Goal: Information Seeking & Learning: Learn about a topic

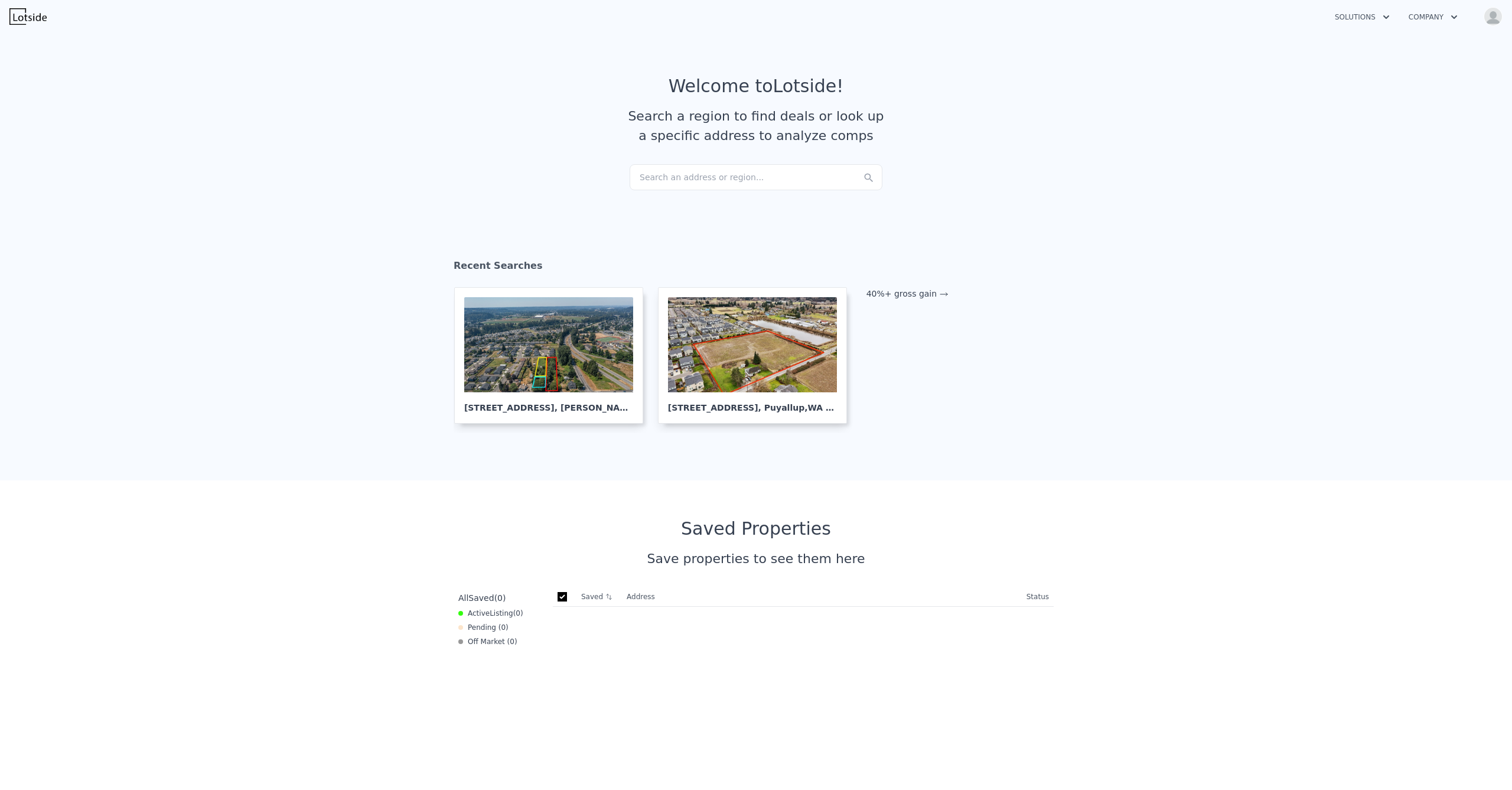
click at [712, 162] on article "Welcome to Lotside ! Search a region to find deals or look up a specific addres…" at bounding box center [756, 120] width 756 height 89
click at [731, 180] on div "Search an address or region..." at bounding box center [756, 177] width 253 height 26
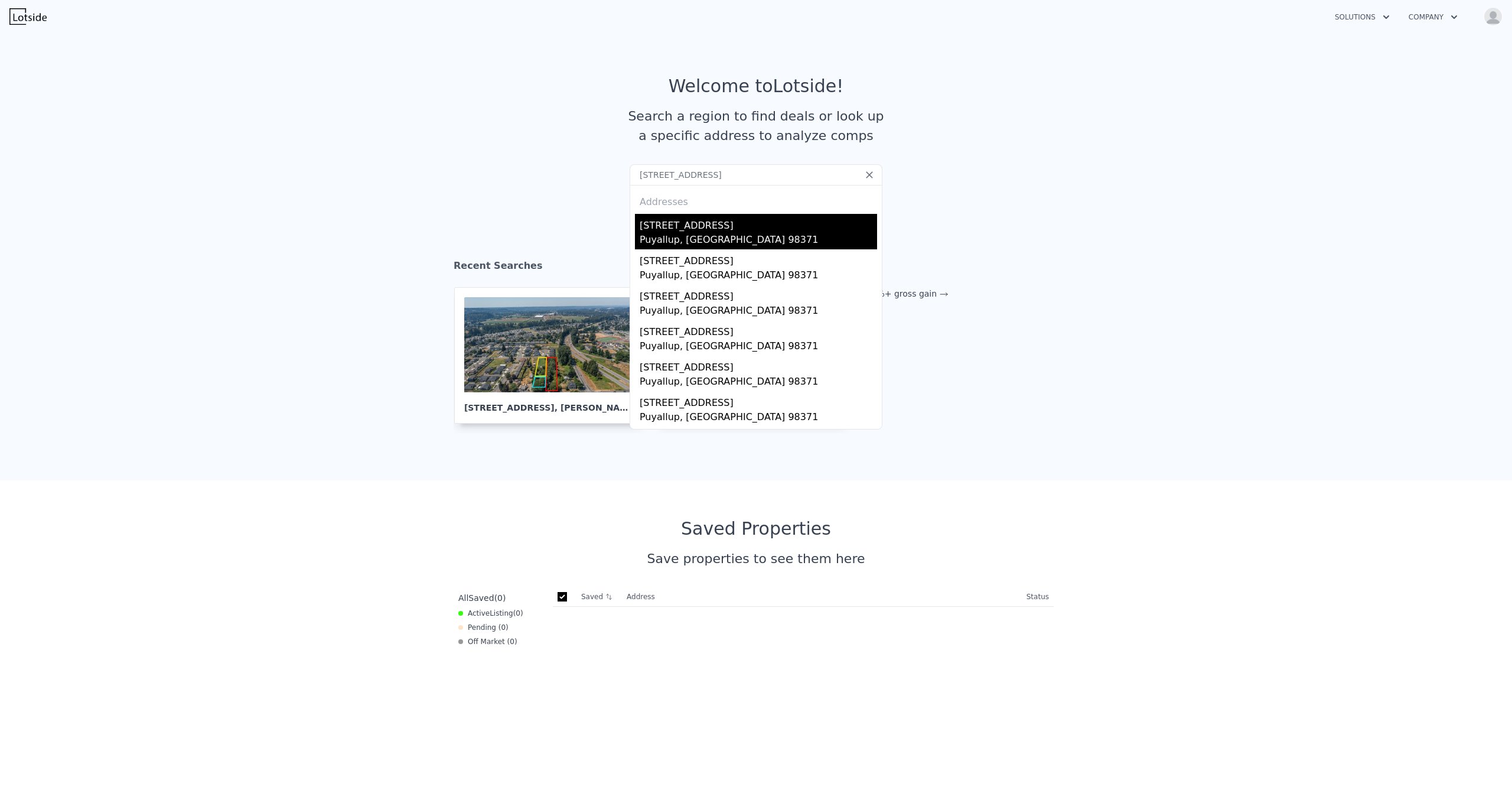
type input "[STREET_ADDRESS]"
click at [705, 233] on div "Puyallup, [GEOGRAPHIC_DATA] 98371" at bounding box center [757, 241] width 237 height 16
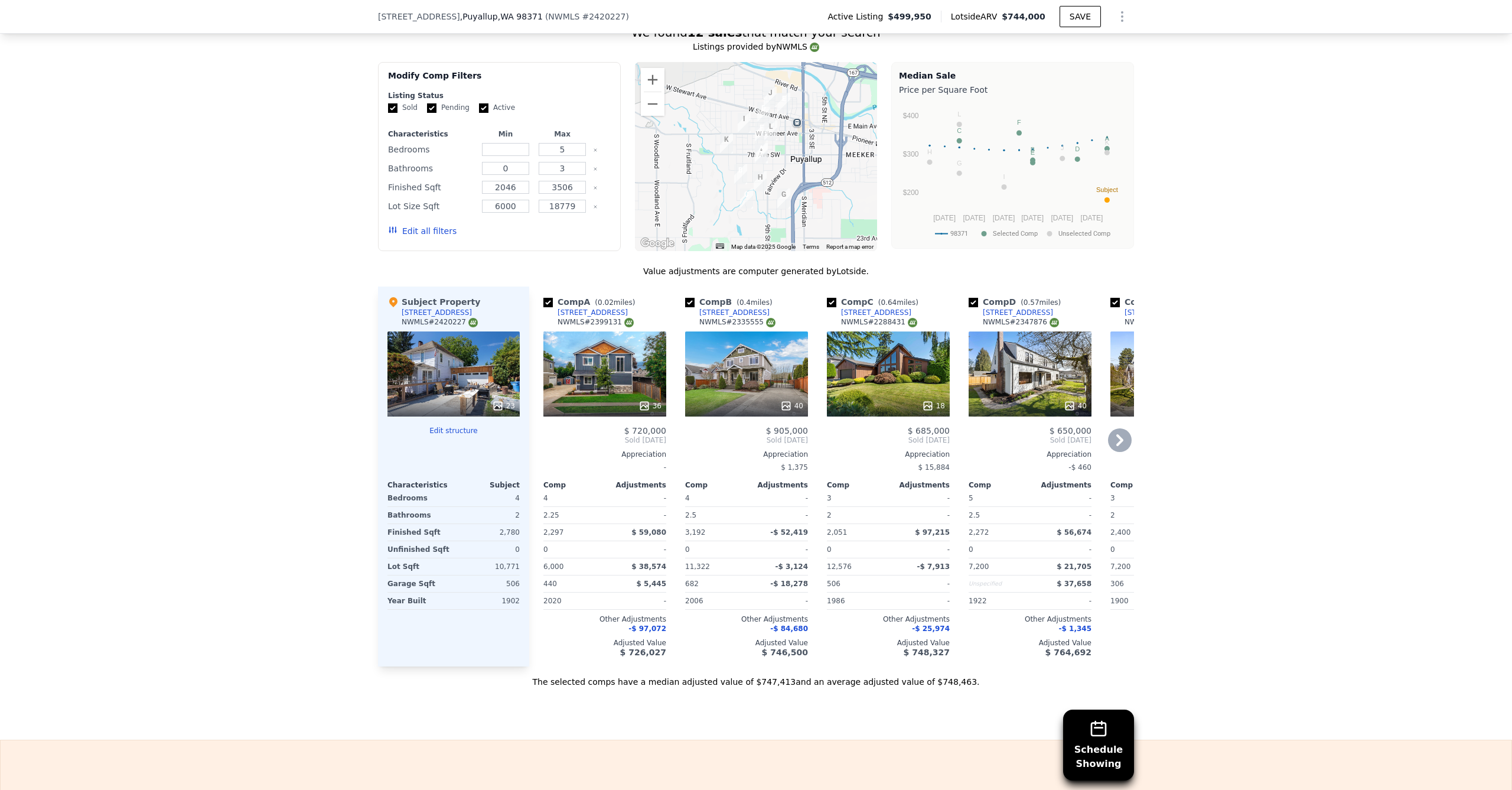
scroll to position [996, 0]
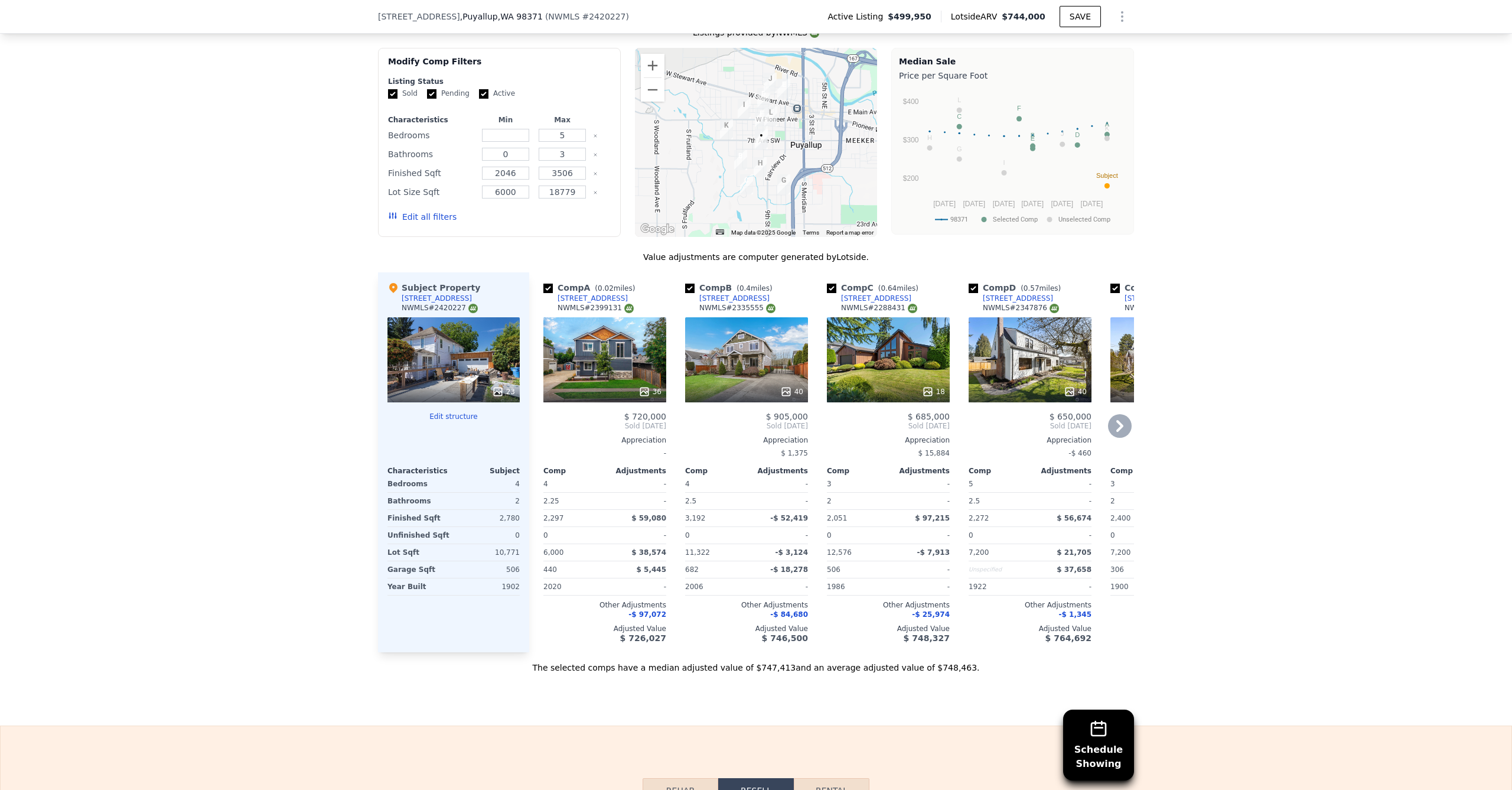
click at [1116, 424] on icon at bounding box center [1119, 426] width 7 height 12
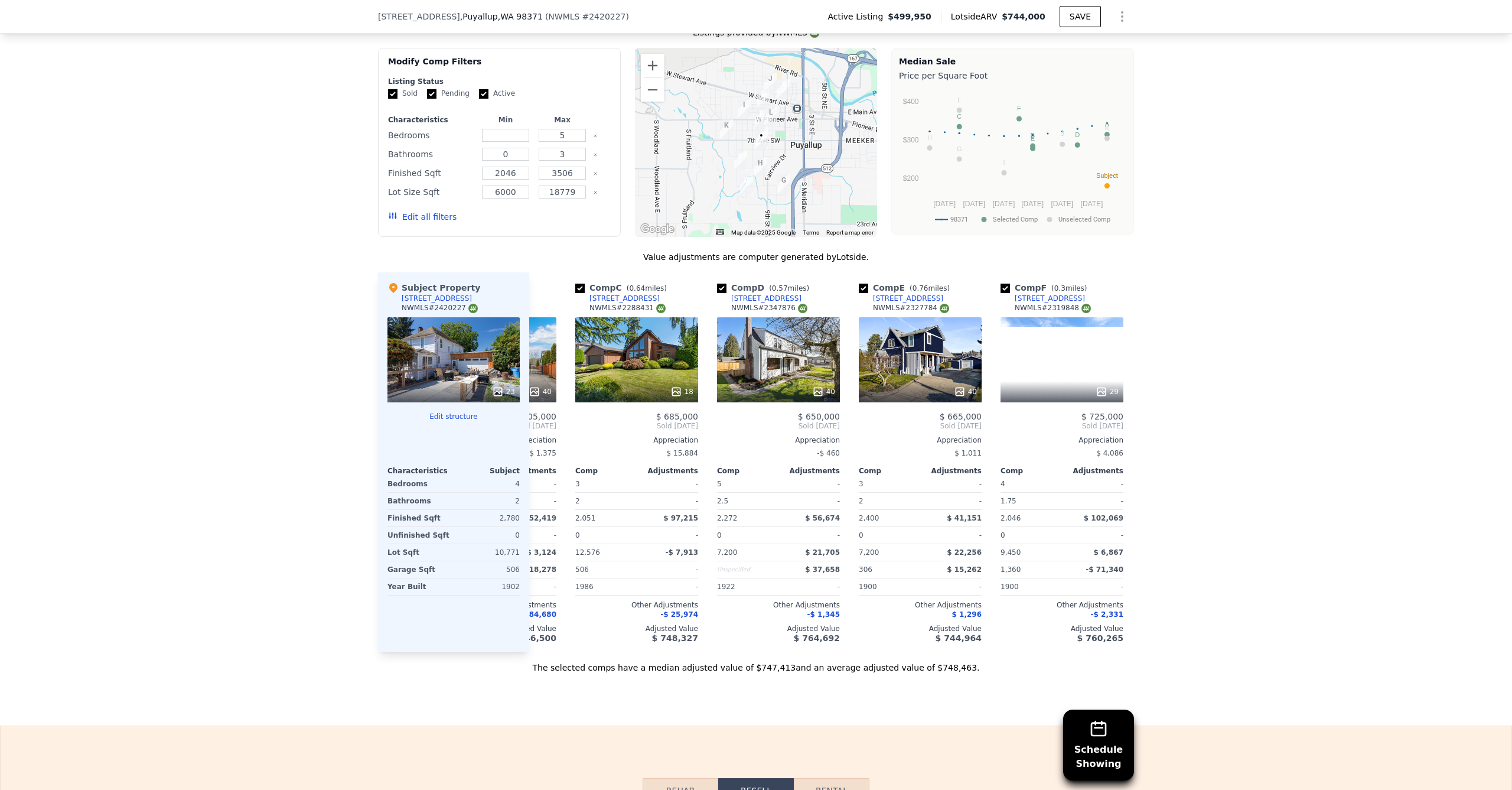
scroll to position [0, 283]
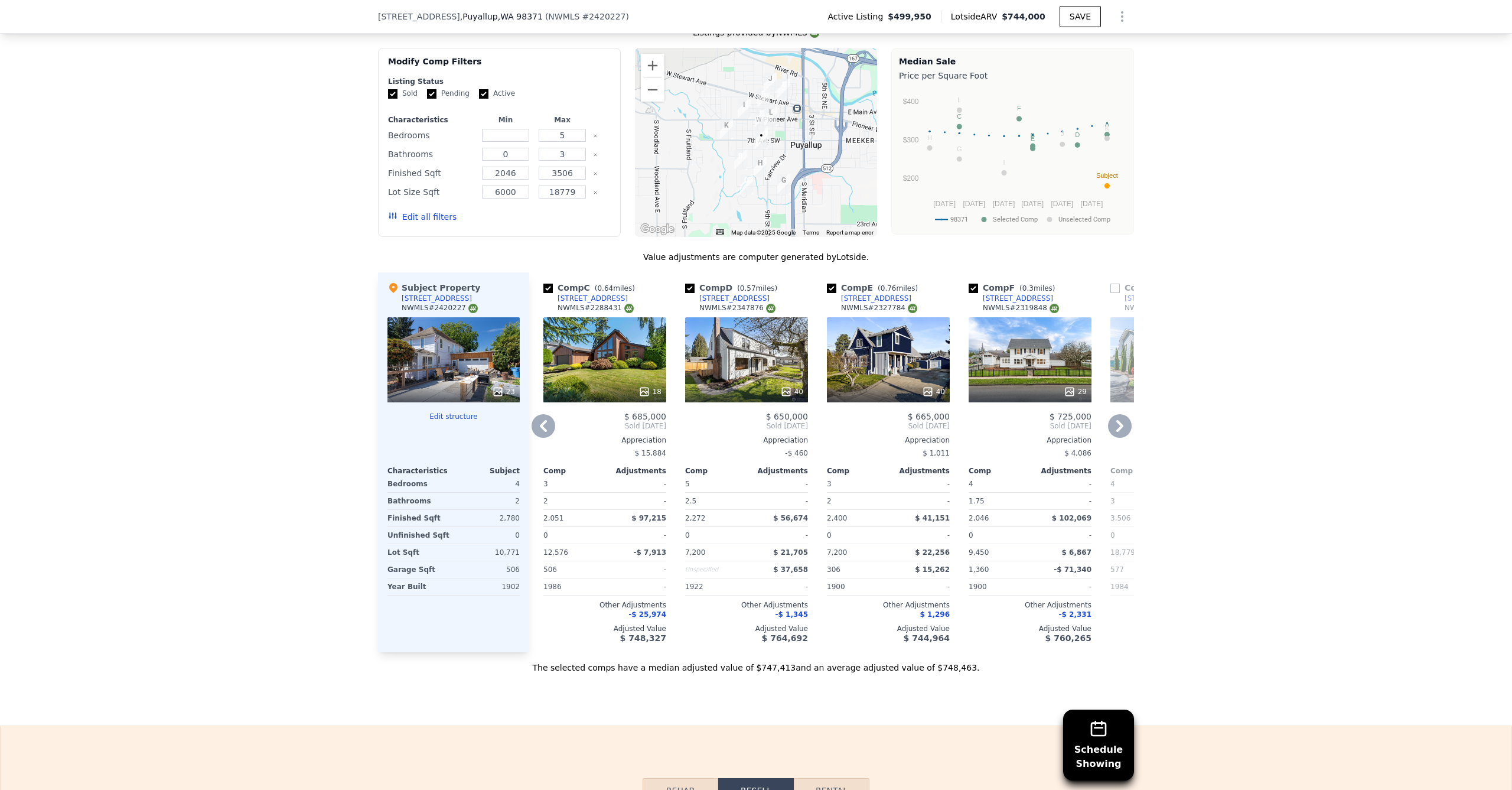
click at [890, 360] on div "40" at bounding box center [888, 360] width 122 height 85
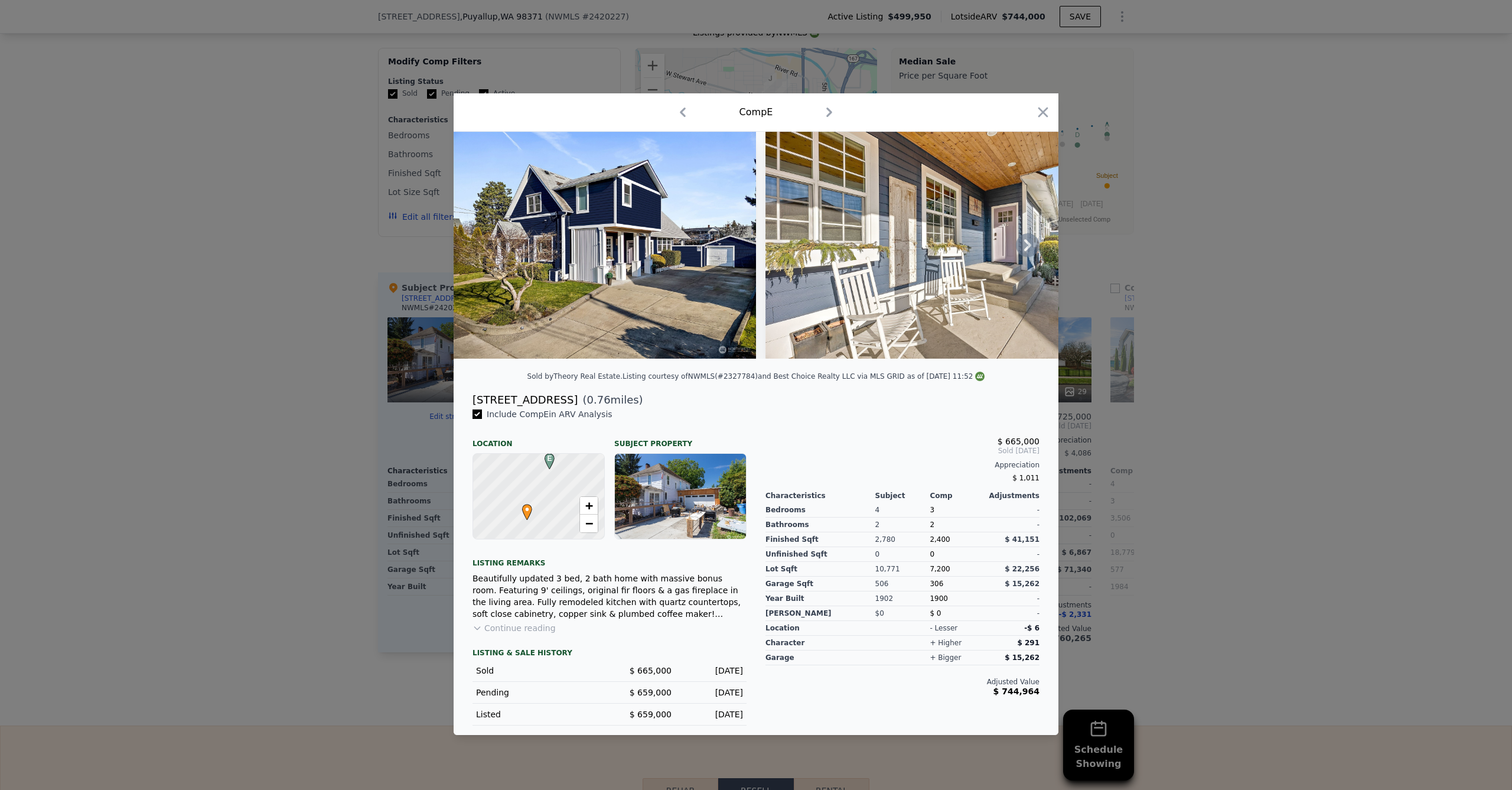
click at [1031, 247] on icon at bounding box center [1027, 245] width 23 height 23
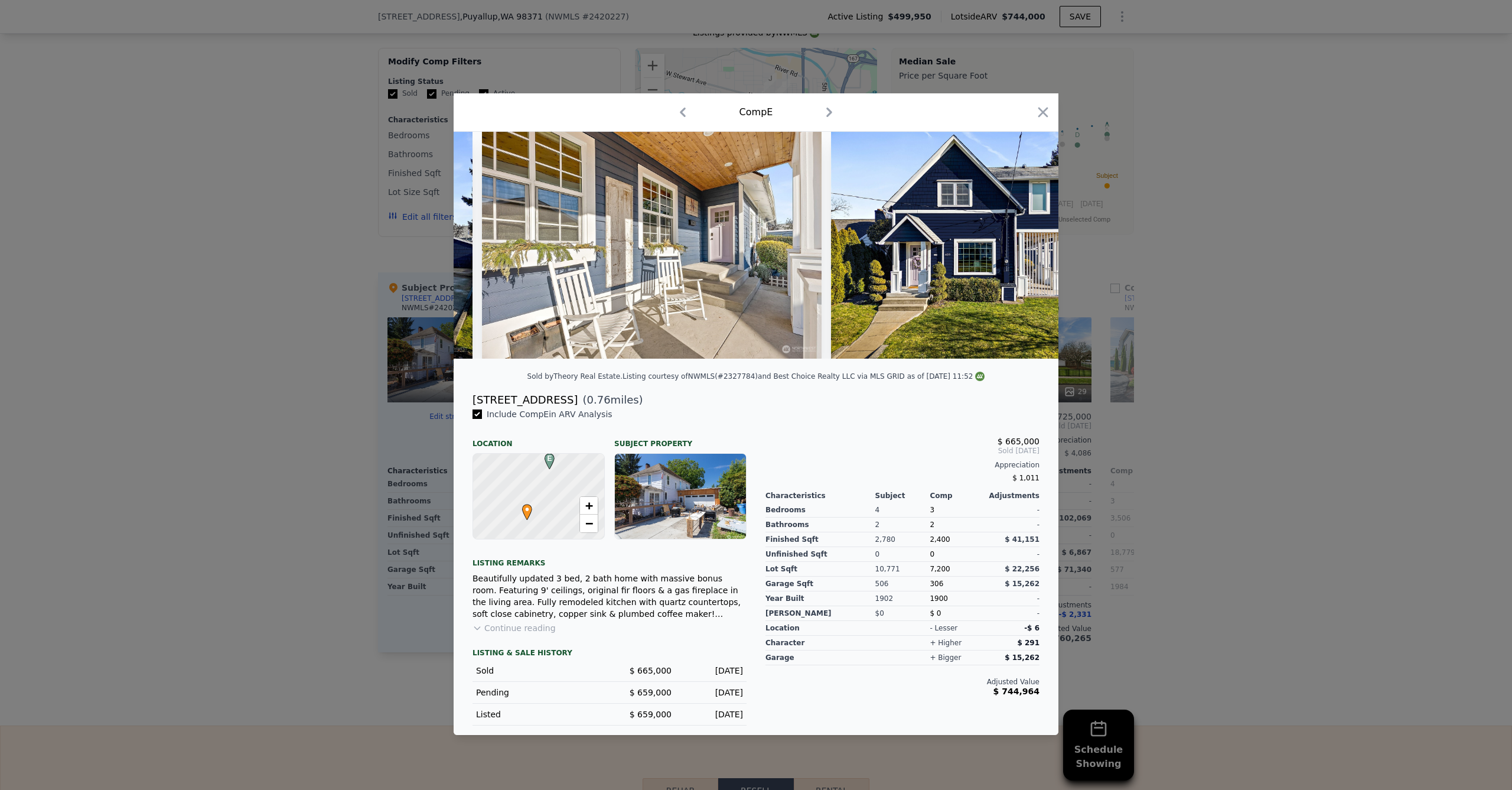
click at [1030, 247] on div at bounding box center [756, 245] width 604 height 227
click at [1025, 242] on icon at bounding box center [1027, 245] width 23 height 23
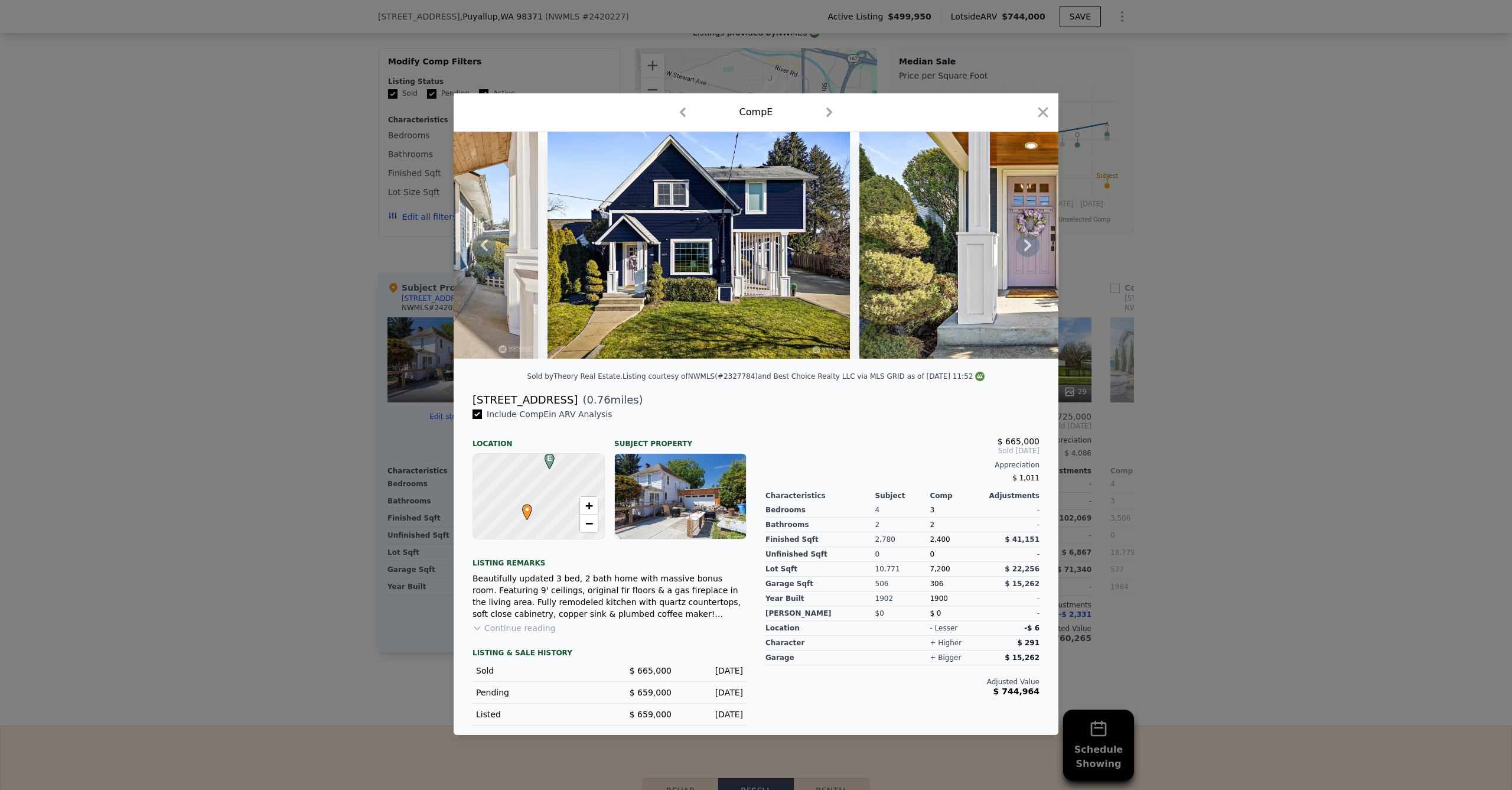
click at [1025, 243] on icon at bounding box center [1027, 245] width 23 height 23
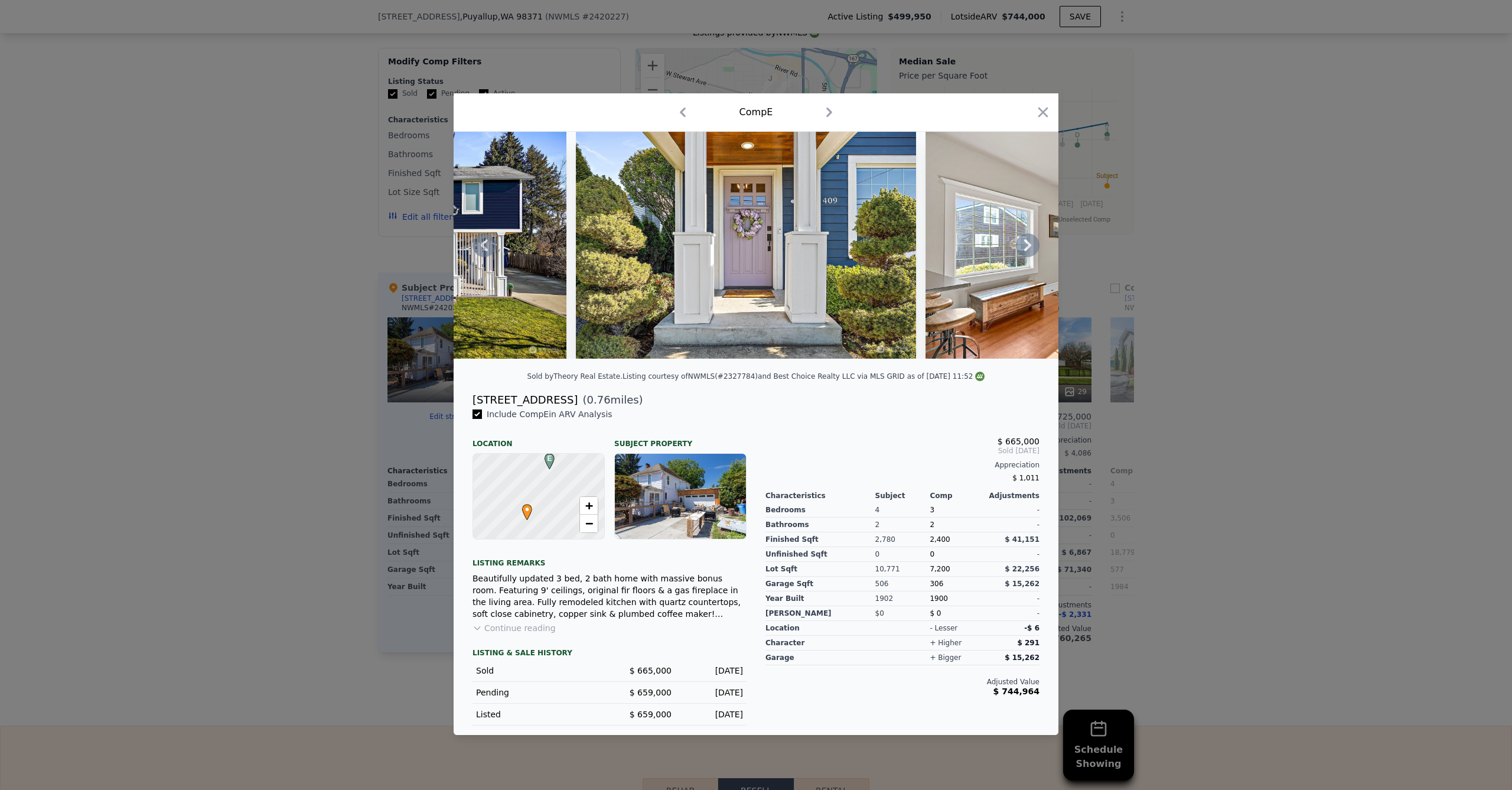
click at [1027, 246] on icon at bounding box center [1027, 245] width 23 height 23
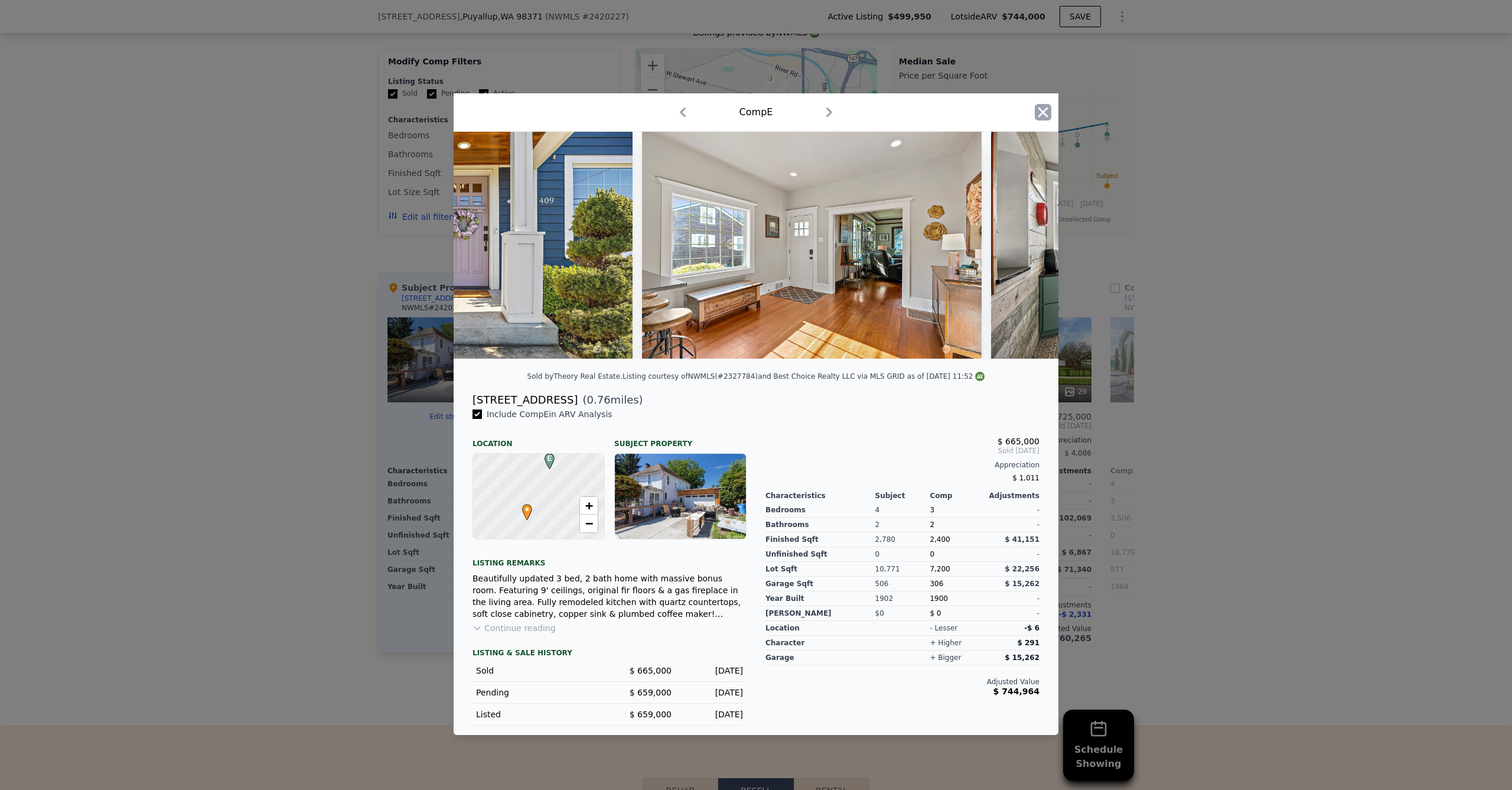
scroll to position [0, 1134]
drag, startPoint x: 1040, startPoint y: 97, endPoint x: 1037, endPoint y: 109, distance: 12.4
click at [1040, 97] on div "Comp E" at bounding box center [756, 112] width 604 height 38
click at [1037, 108] on icon "button" at bounding box center [1043, 112] width 16 height 16
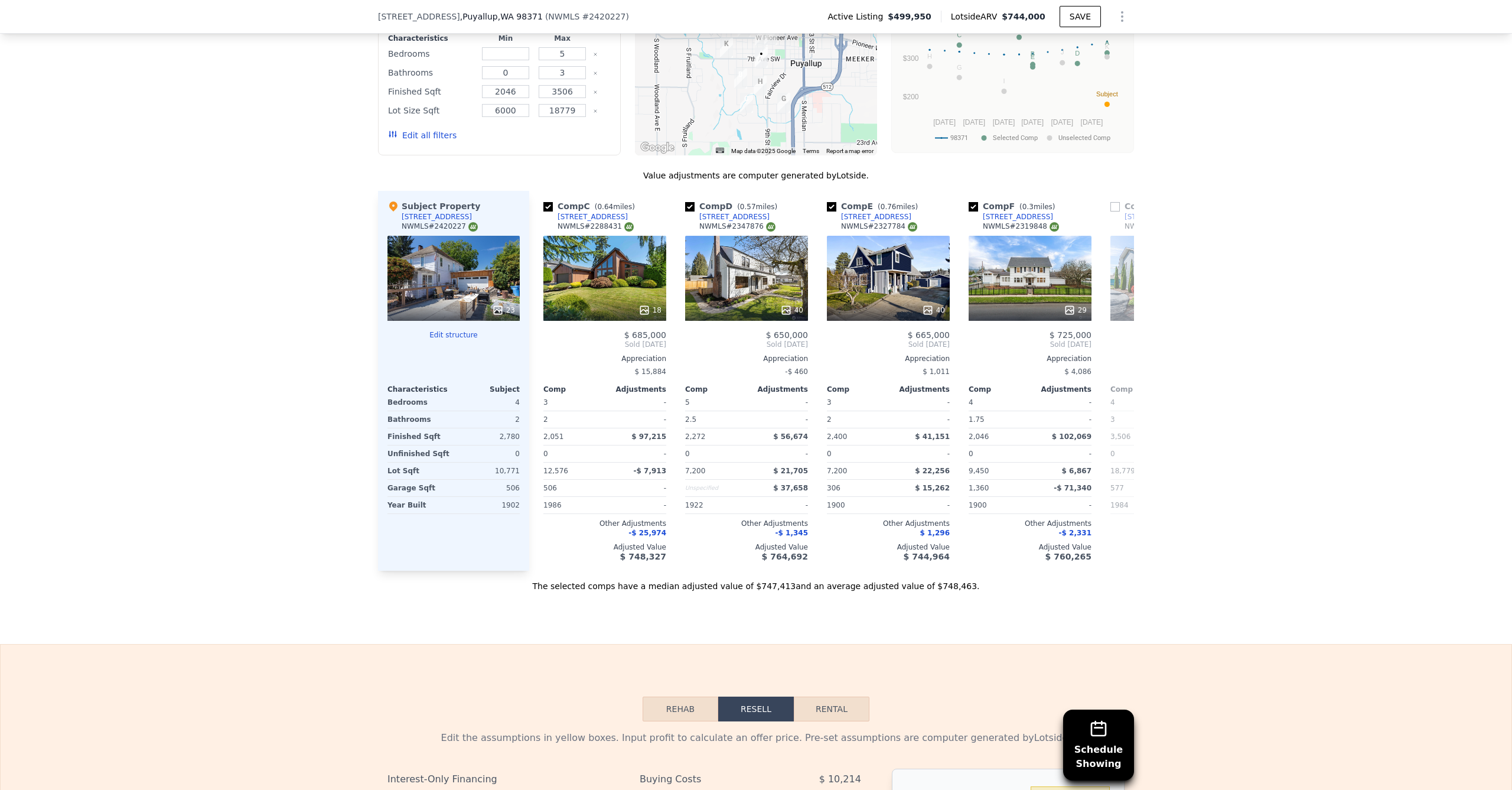
scroll to position [1080, 0]
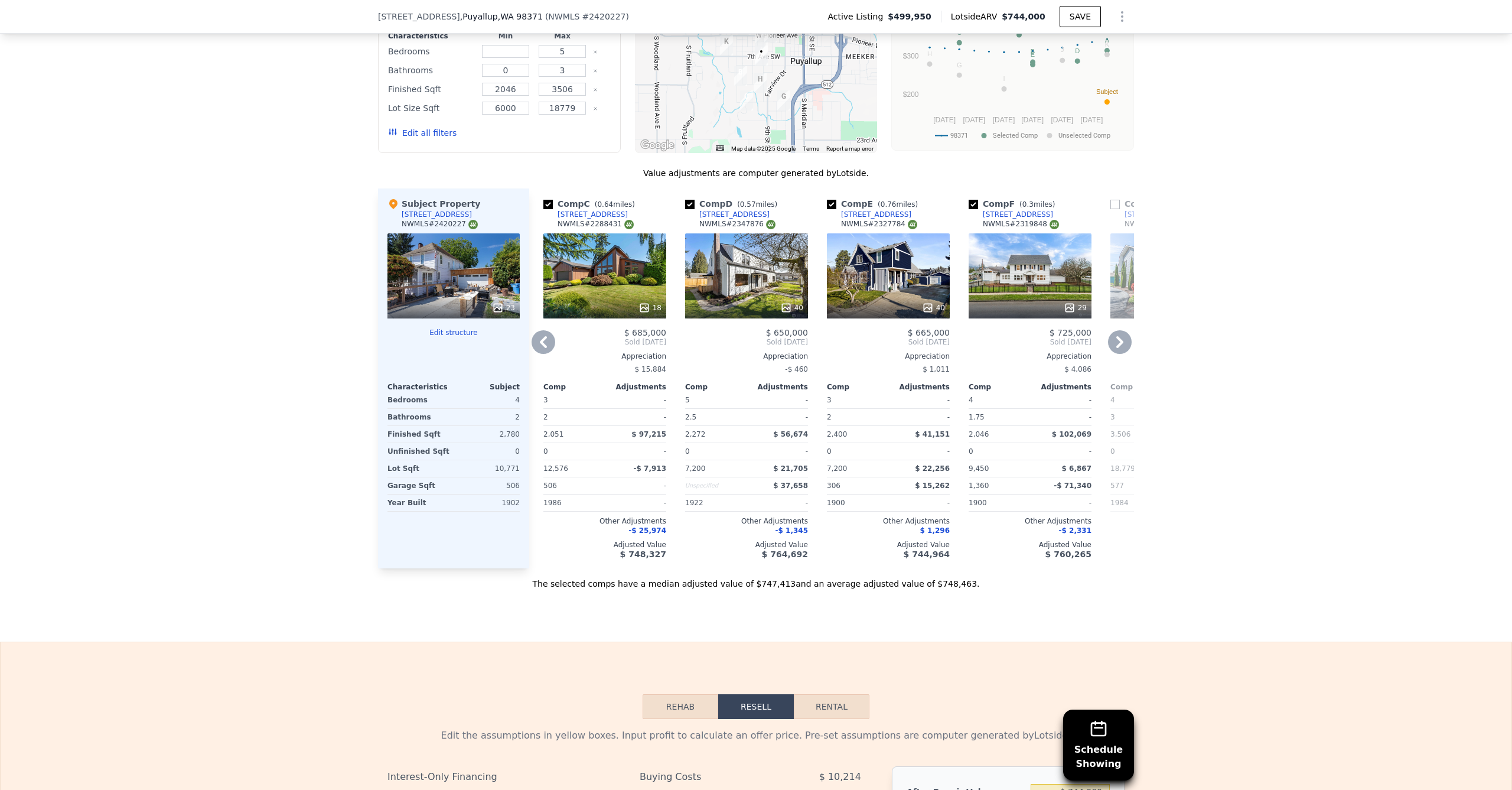
click at [742, 279] on div "40" at bounding box center [746, 276] width 122 height 85
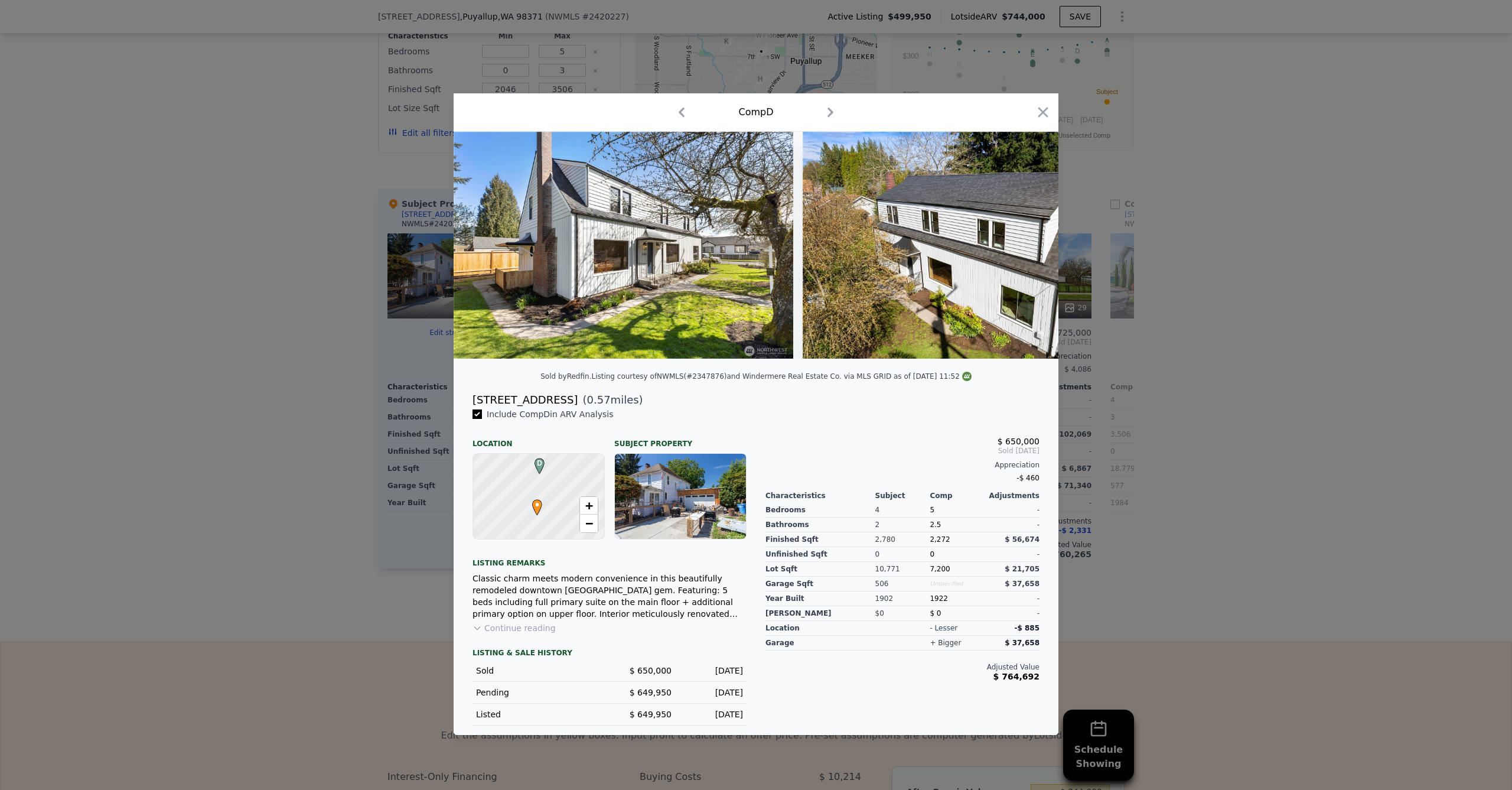
click at [886, 289] on img at bounding box center [972, 245] width 341 height 227
click at [1035, 109] on icon "button" at bounding box center [1043, 112] width 16 height 16
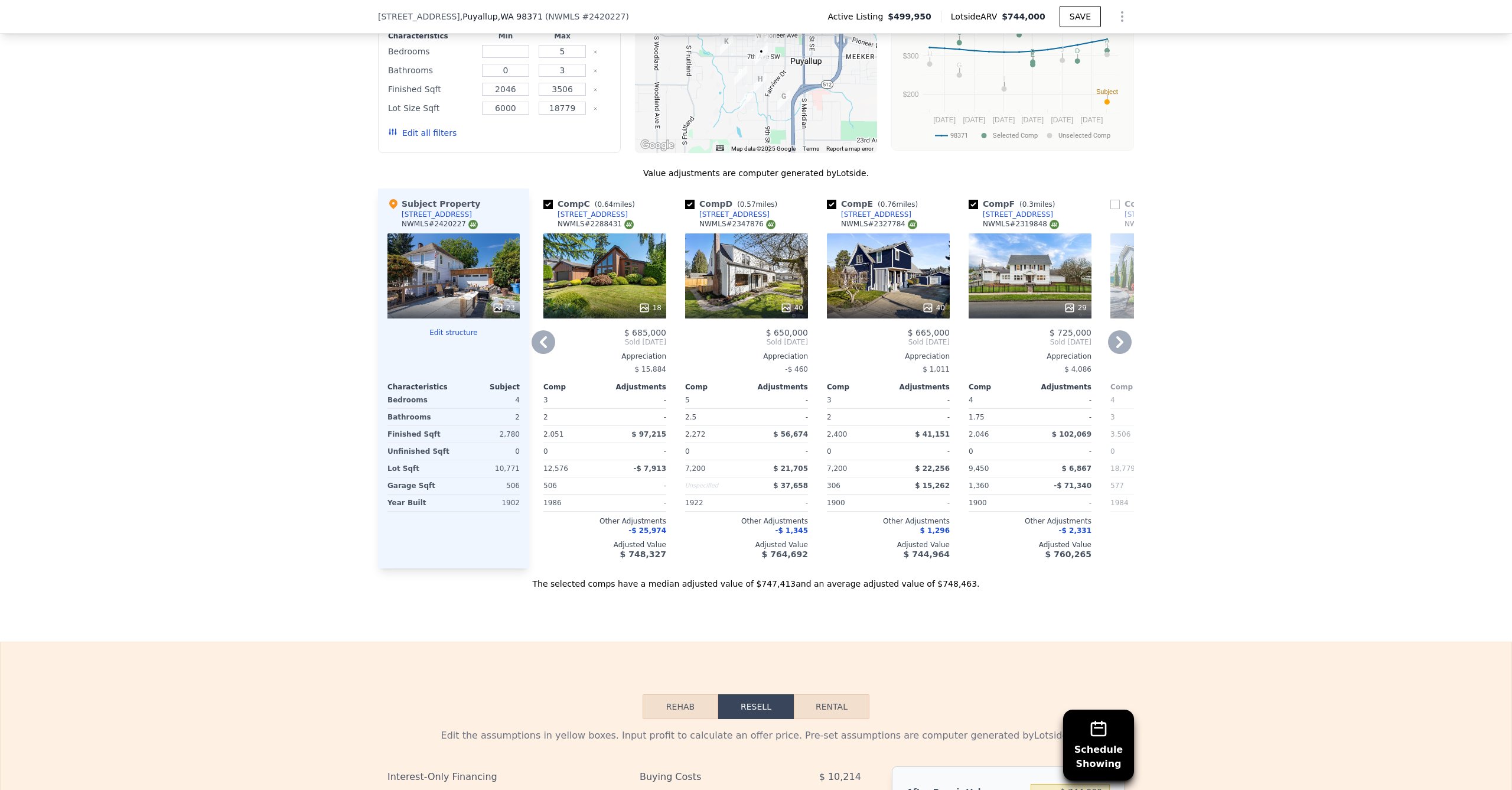
click at [866, 284] on div "40" at bounding box center [888, 276] width 122 height 85
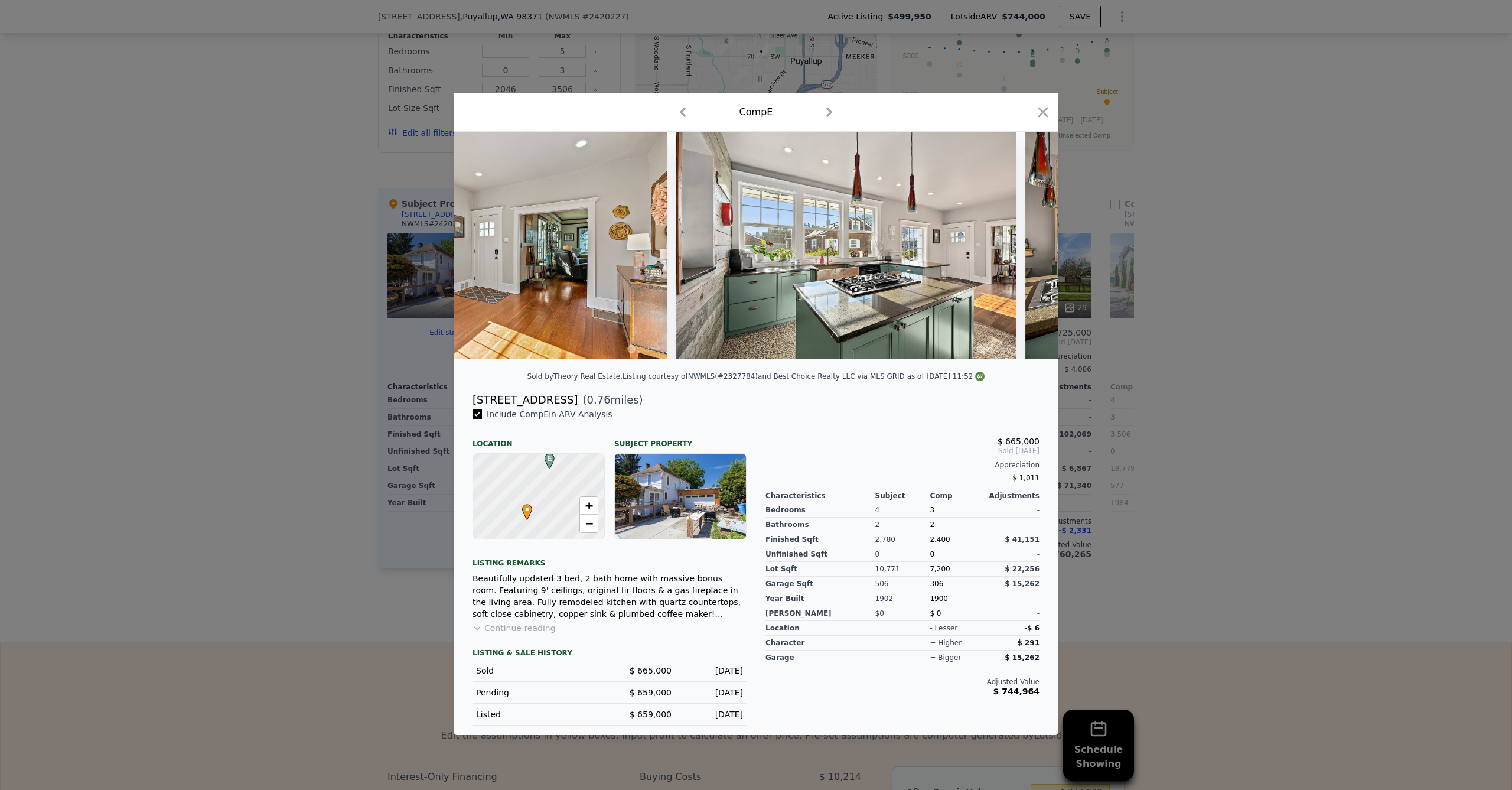
scroll to position [0, 80]
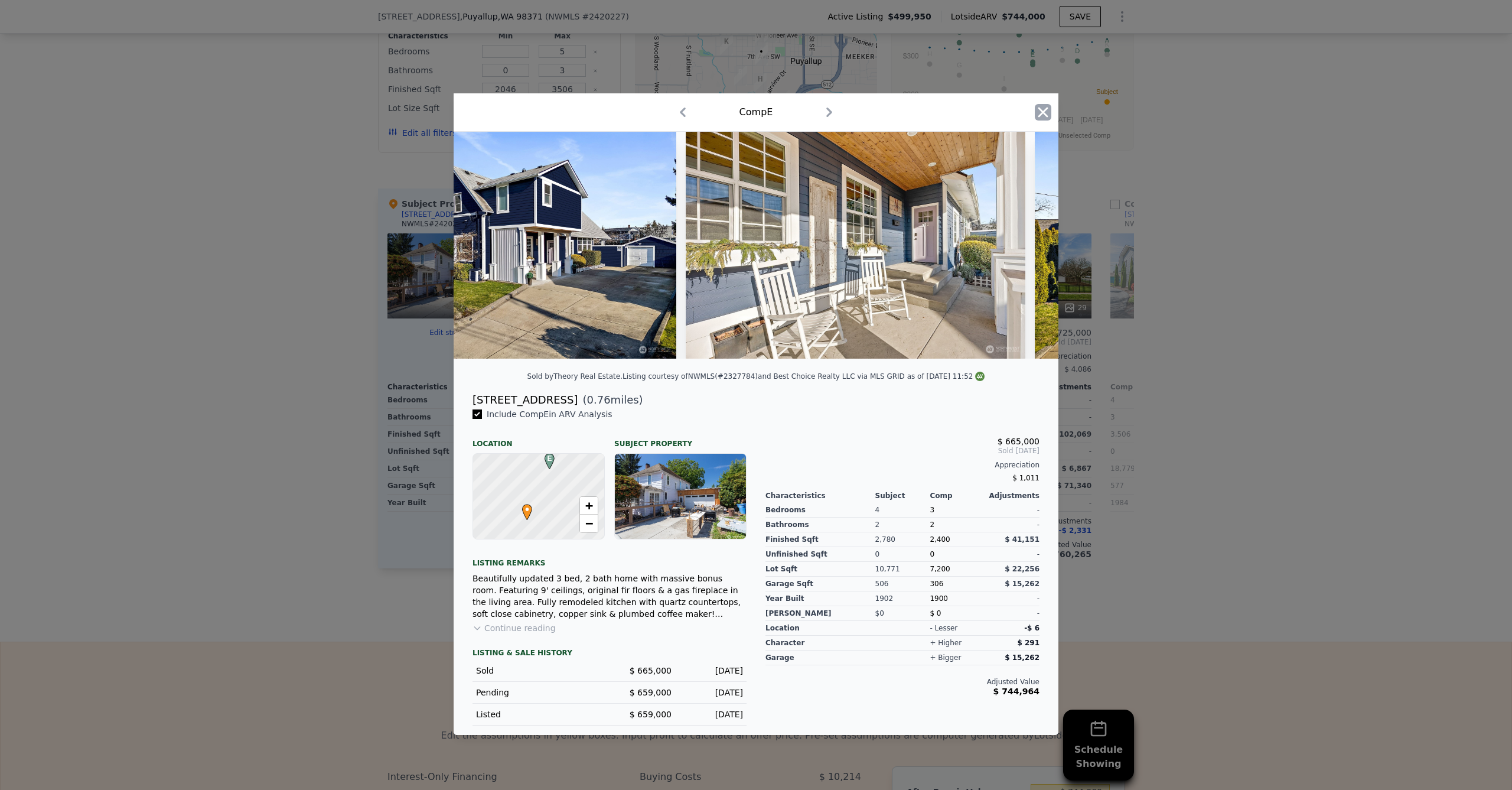
click at [1039, 110] on icon "button" at bounding box center [1043, 112] width 16 height 16
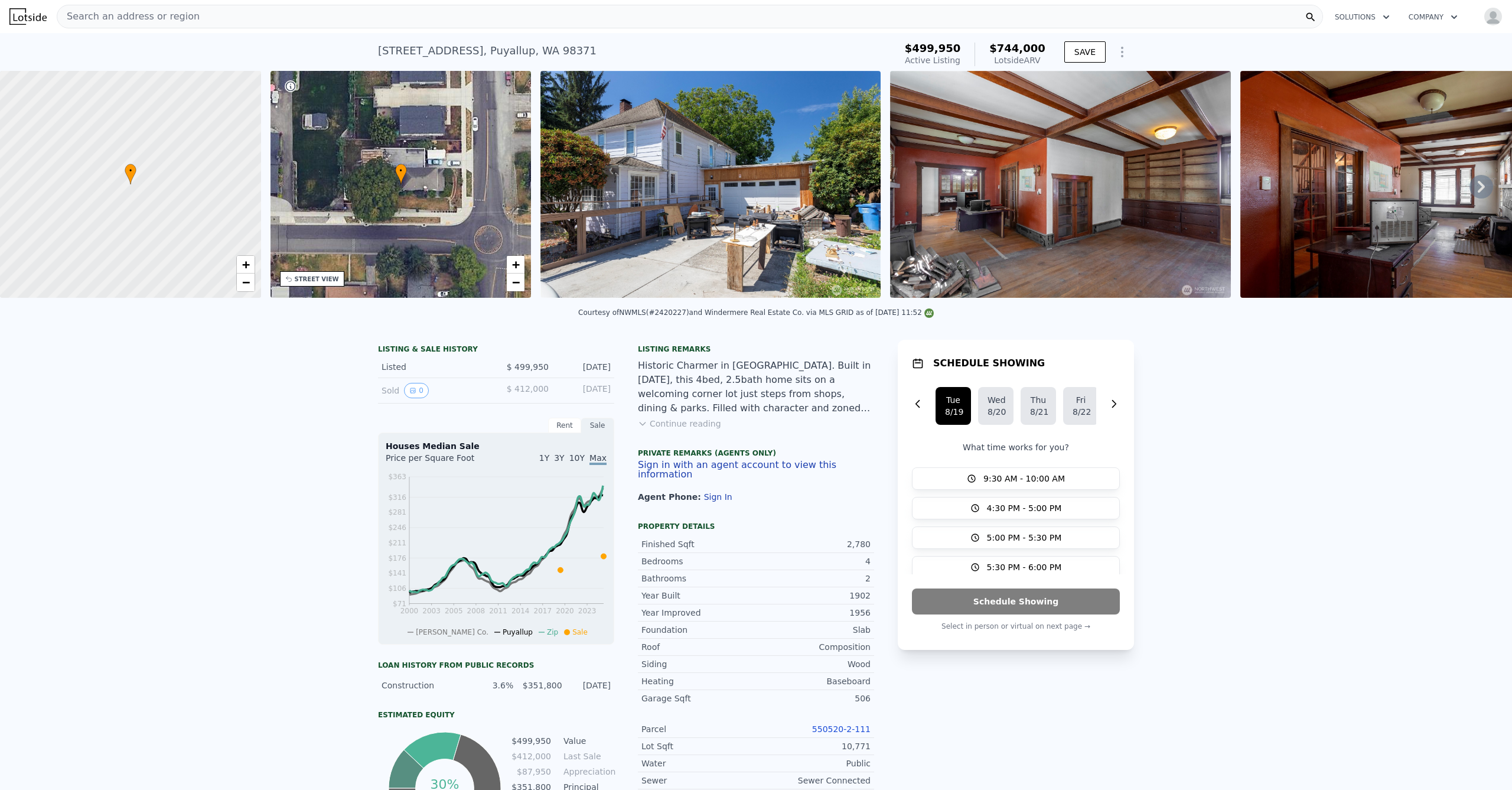
click at [410, 234] on div "• + −" at bounding box center [401, 184] width 261 height 227
click at [731, 247] on img at bounding box center [710, 184] width 340 height 227
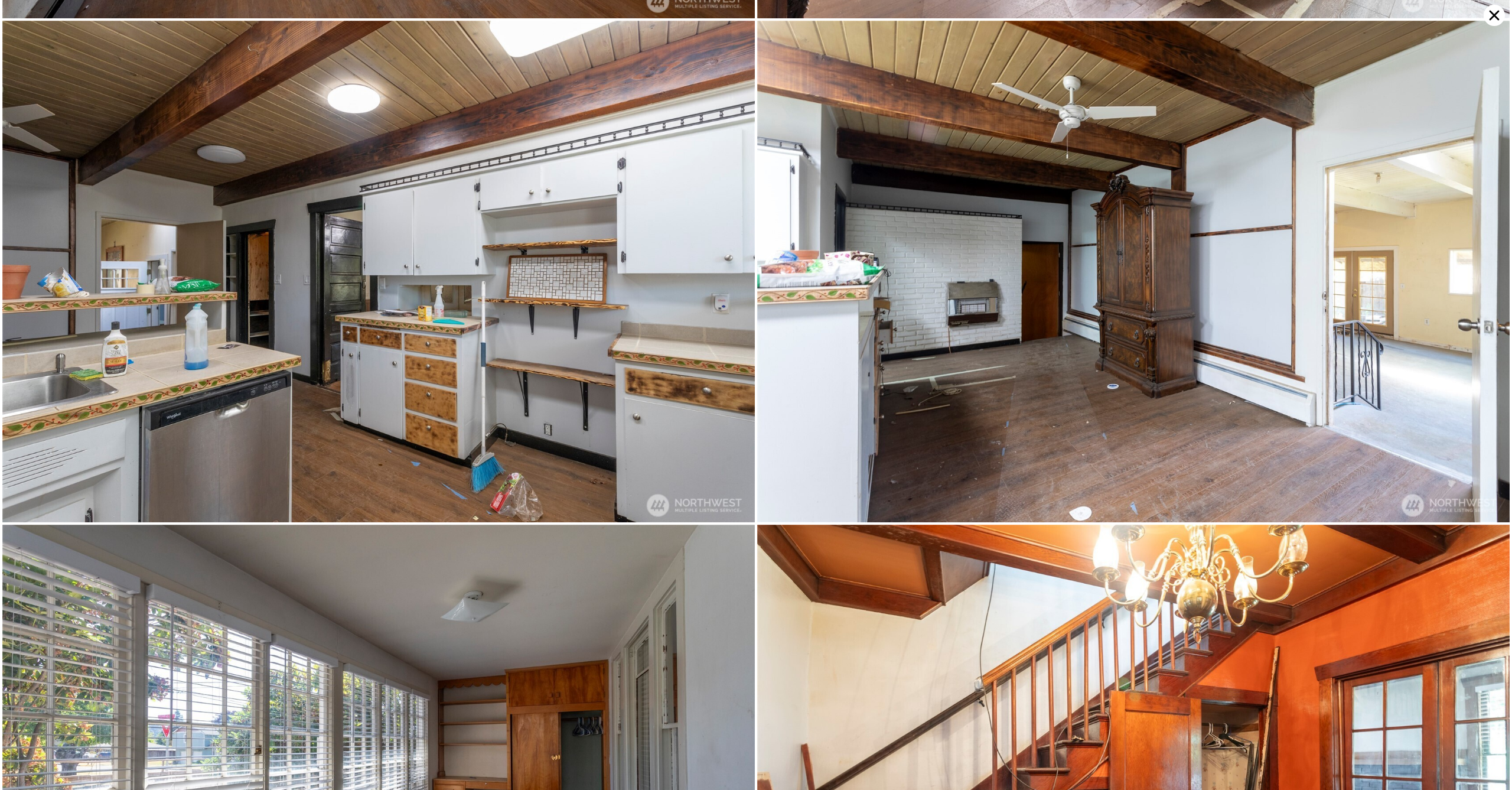
scroll to position [2001, 0]
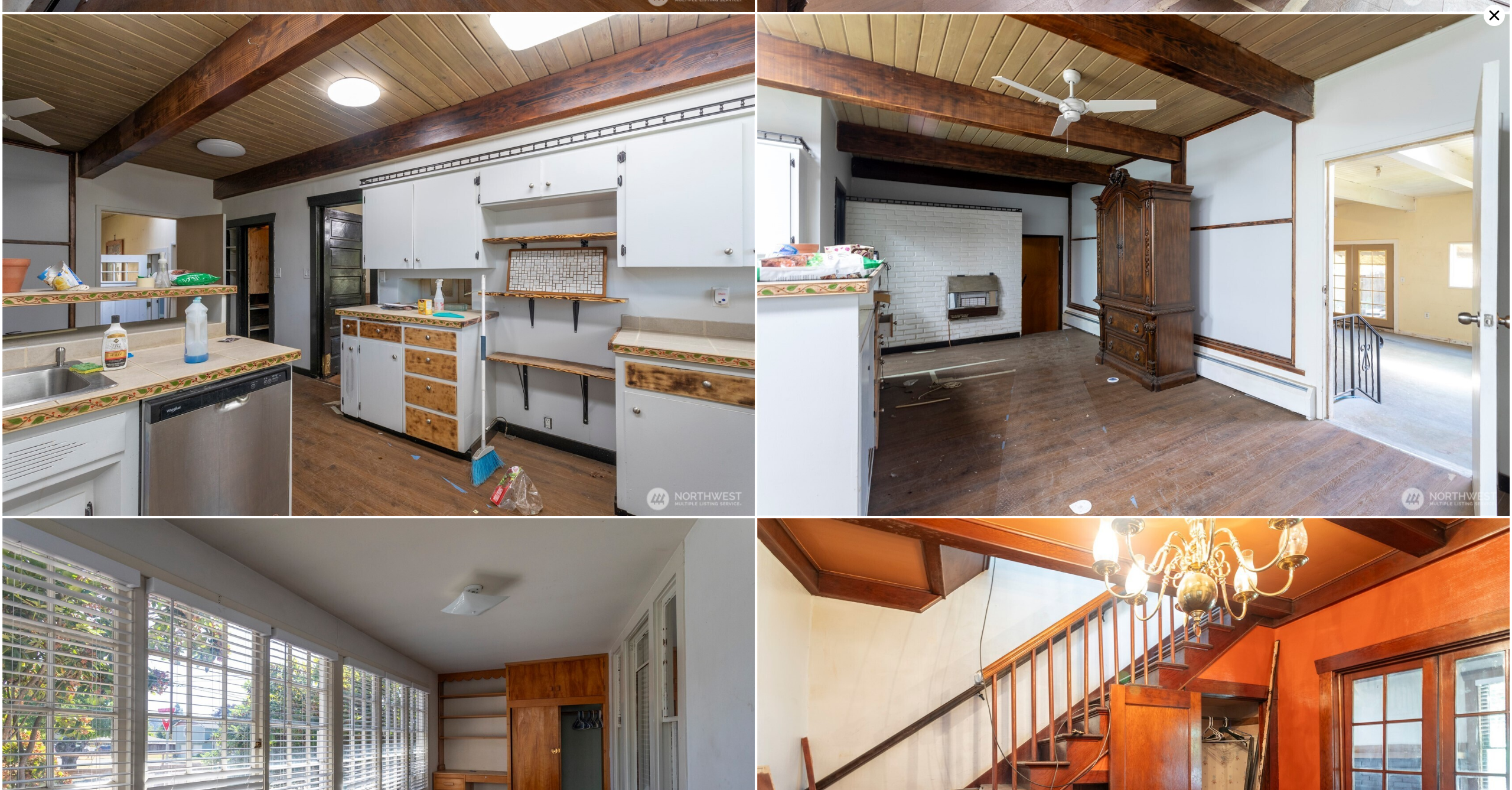
drag, startPoint x: 1493, startPoint y: 13, endPoint x: 1396, endPoint y: 115, distance: 140.8
click at [1493, 14] on icon at bounding box center [1494, 15] width 10 height 10
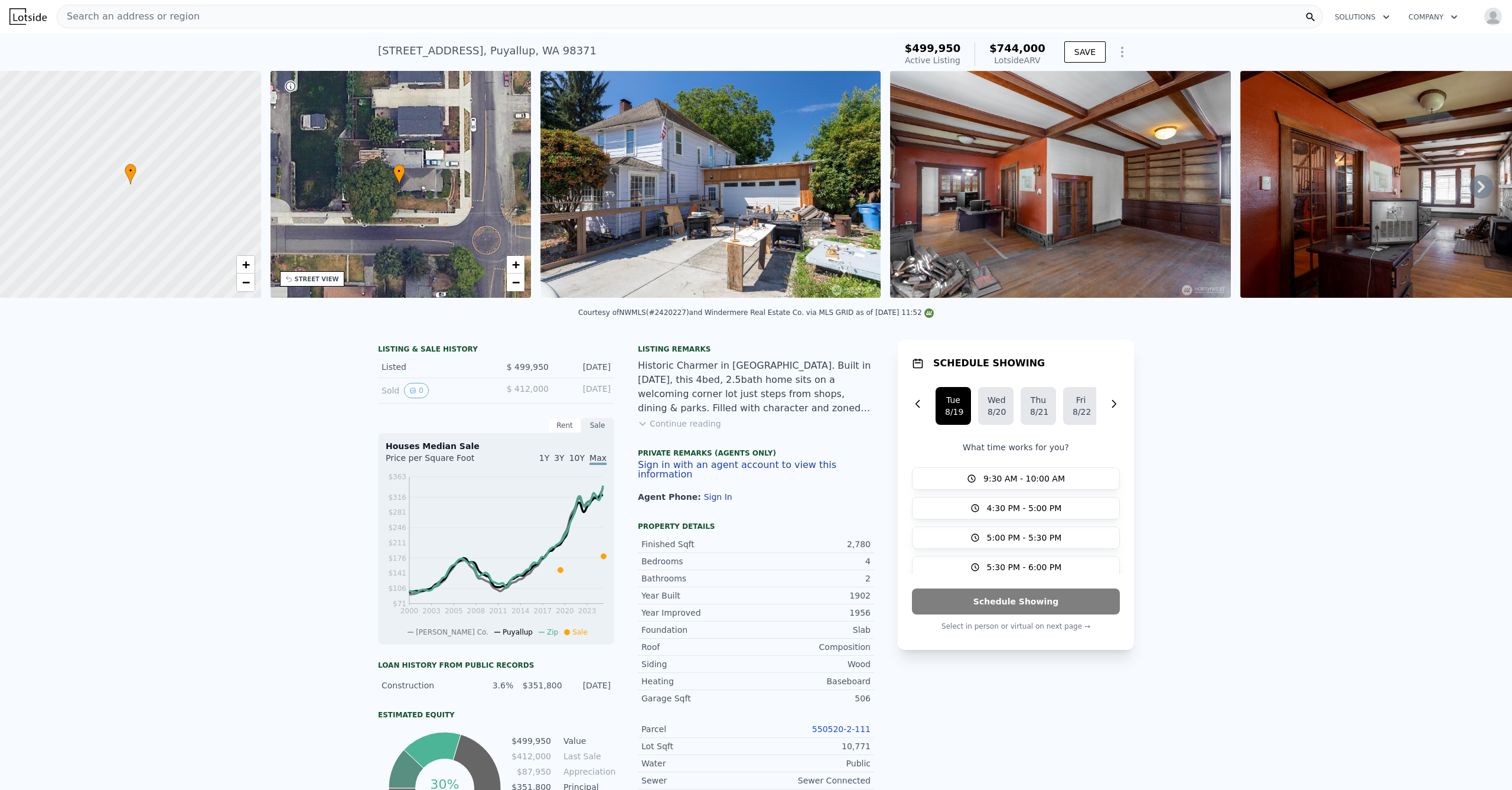
click at [348, 16] on div "Search an address or region" at bounding box center [689, 16] width 1266 height 23
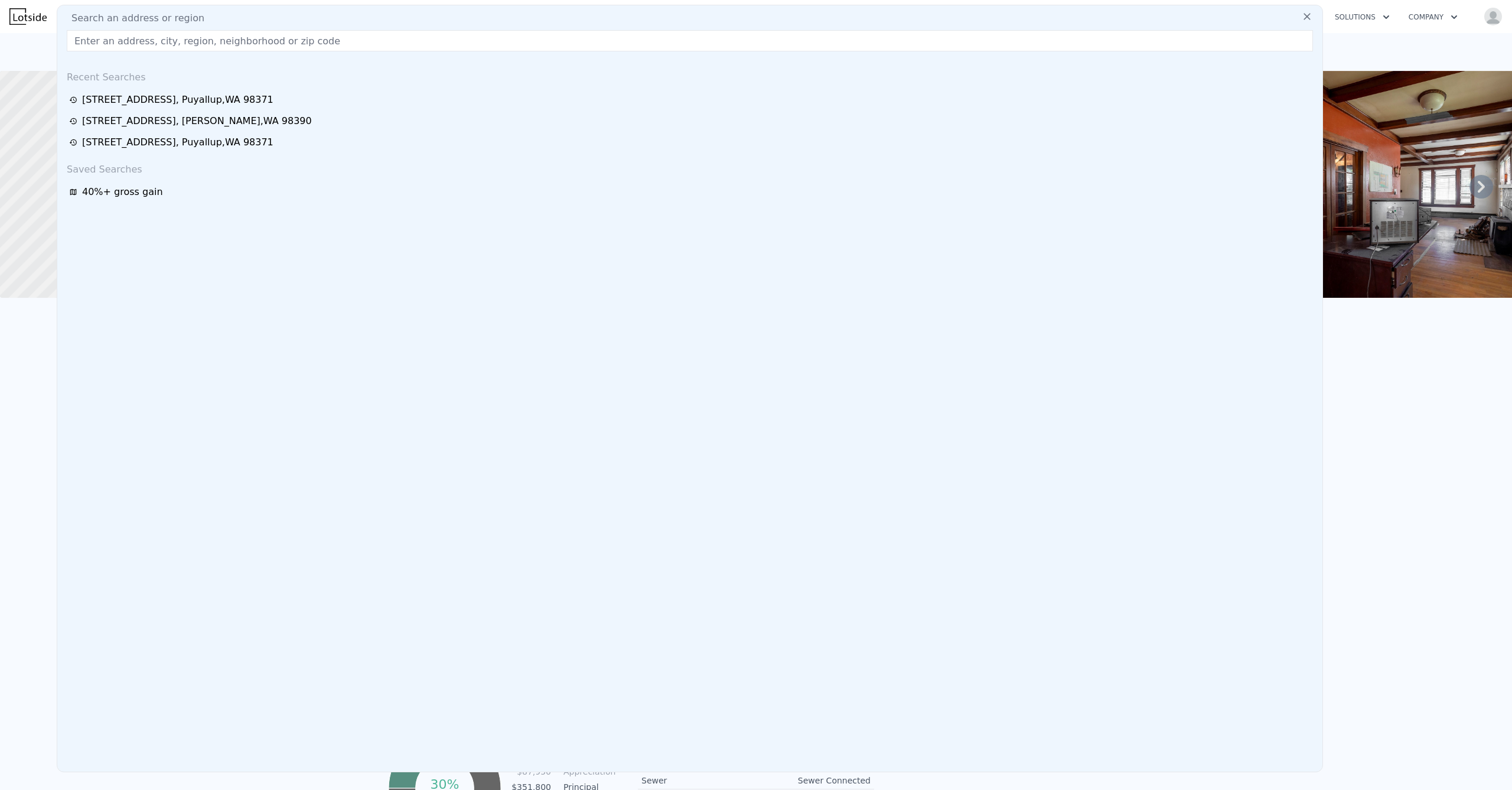
type input "[STREET_ADDRESS][PERSON_NAME][PERSON_NAME]"
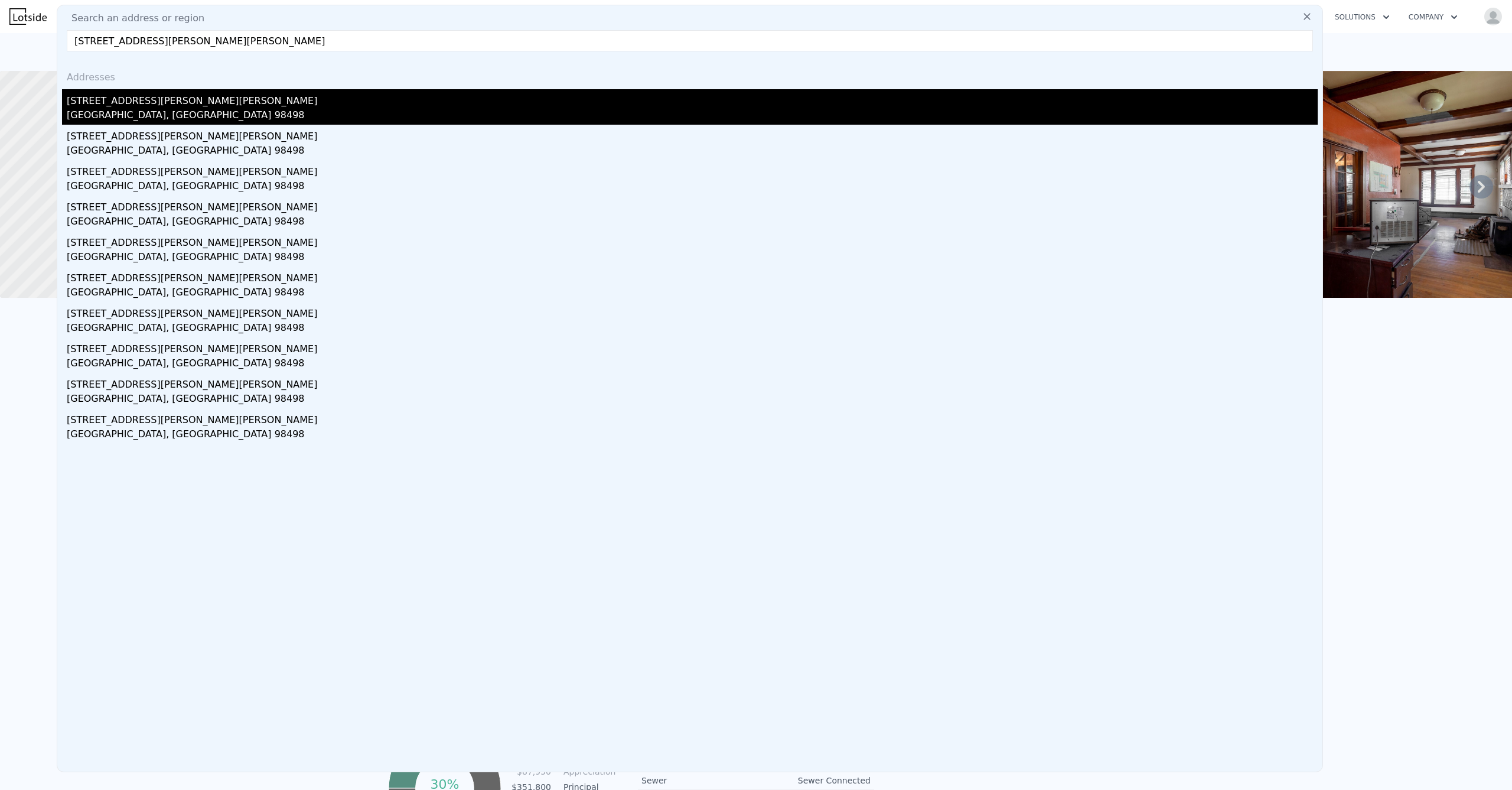
click at [131, 110] on div "[GEOGRAPHIC_DATA], [GEOGRAPHIC_DATA] 98498" at bounding box center [692, 116] width 1251 height 16
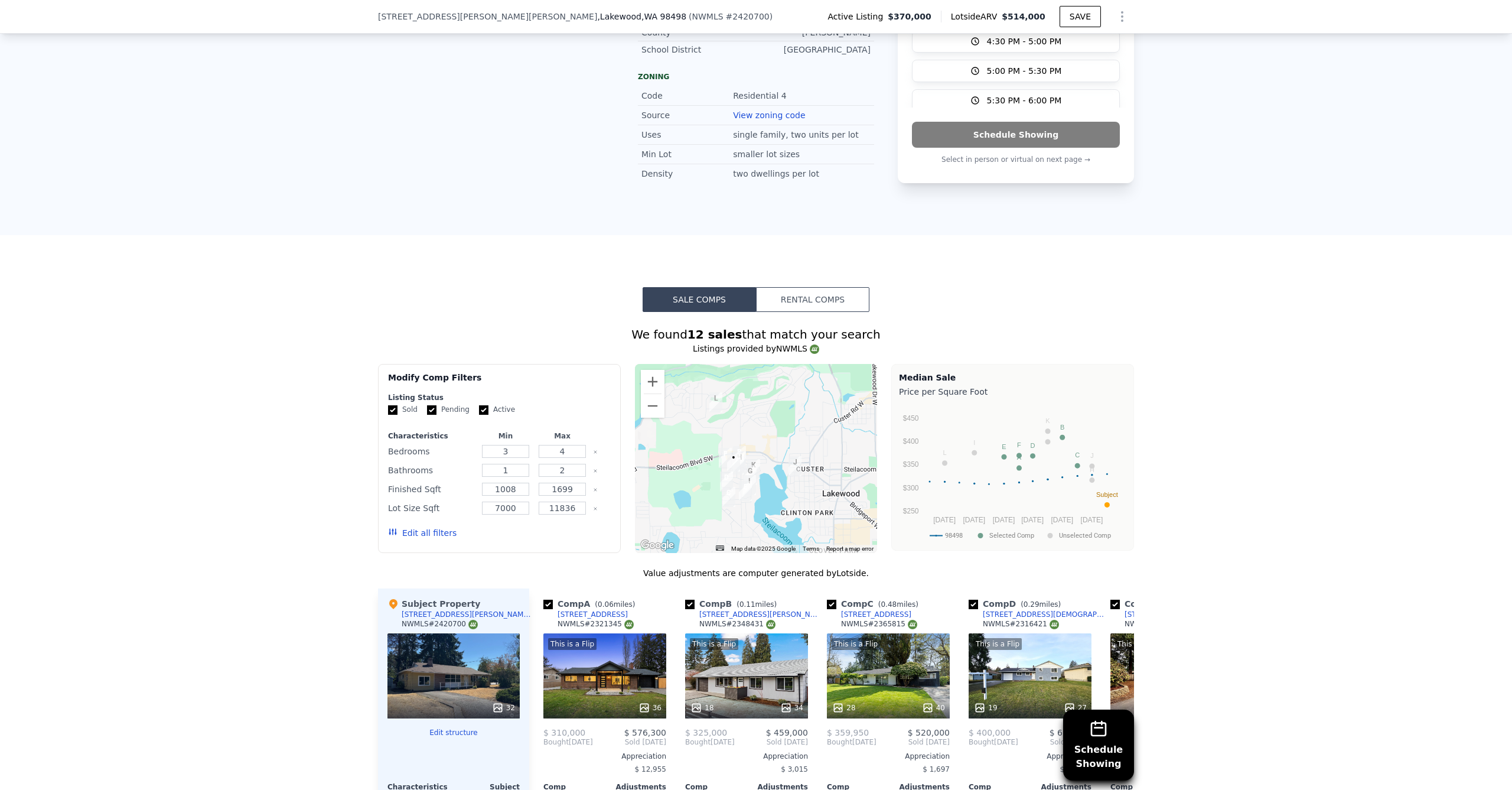
scroll to position [1126, 0]
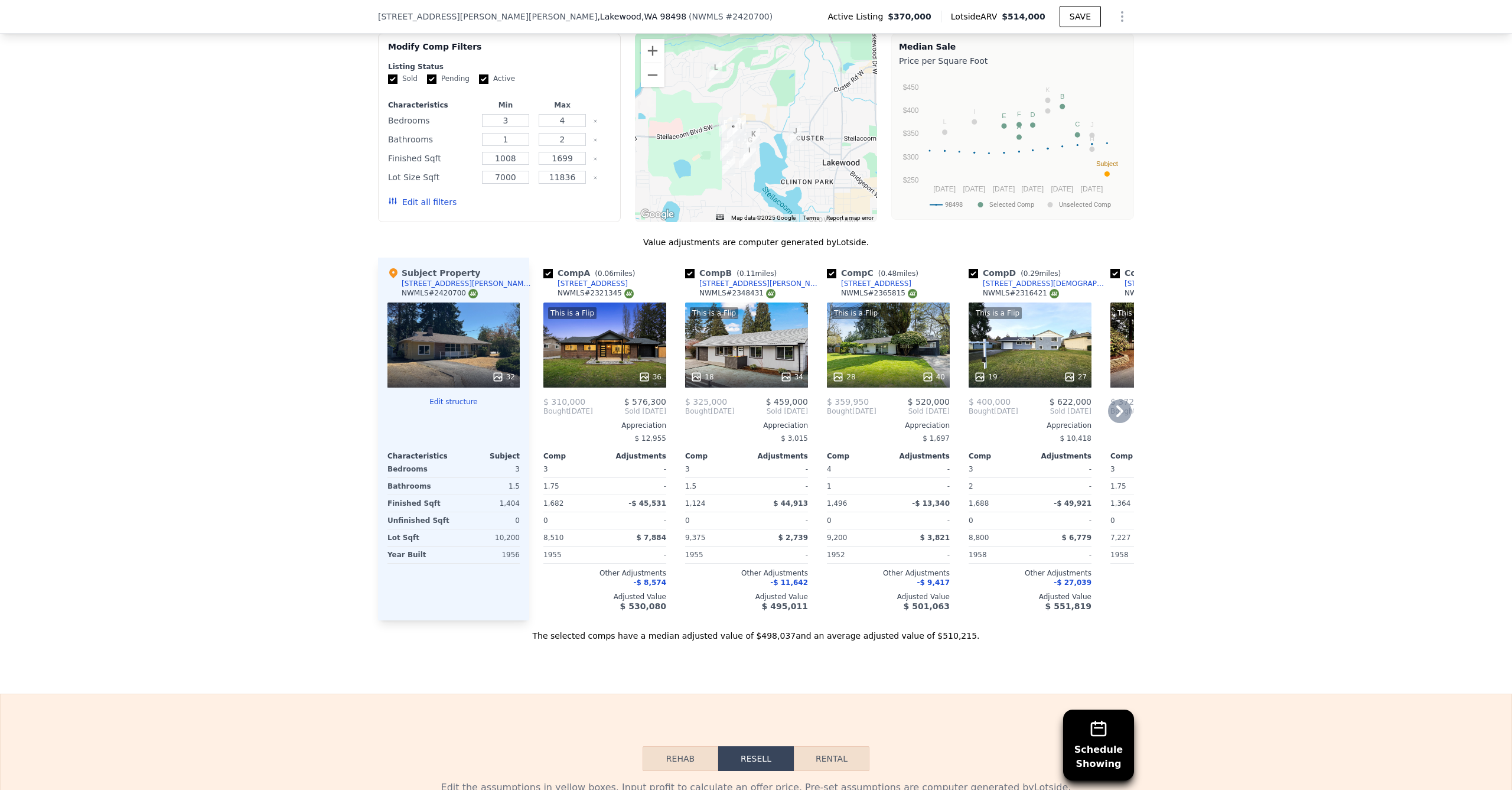
click at [704, 353] on div "This is a Flip 18 34" at bounding box center [746, 344] width 122 height 85
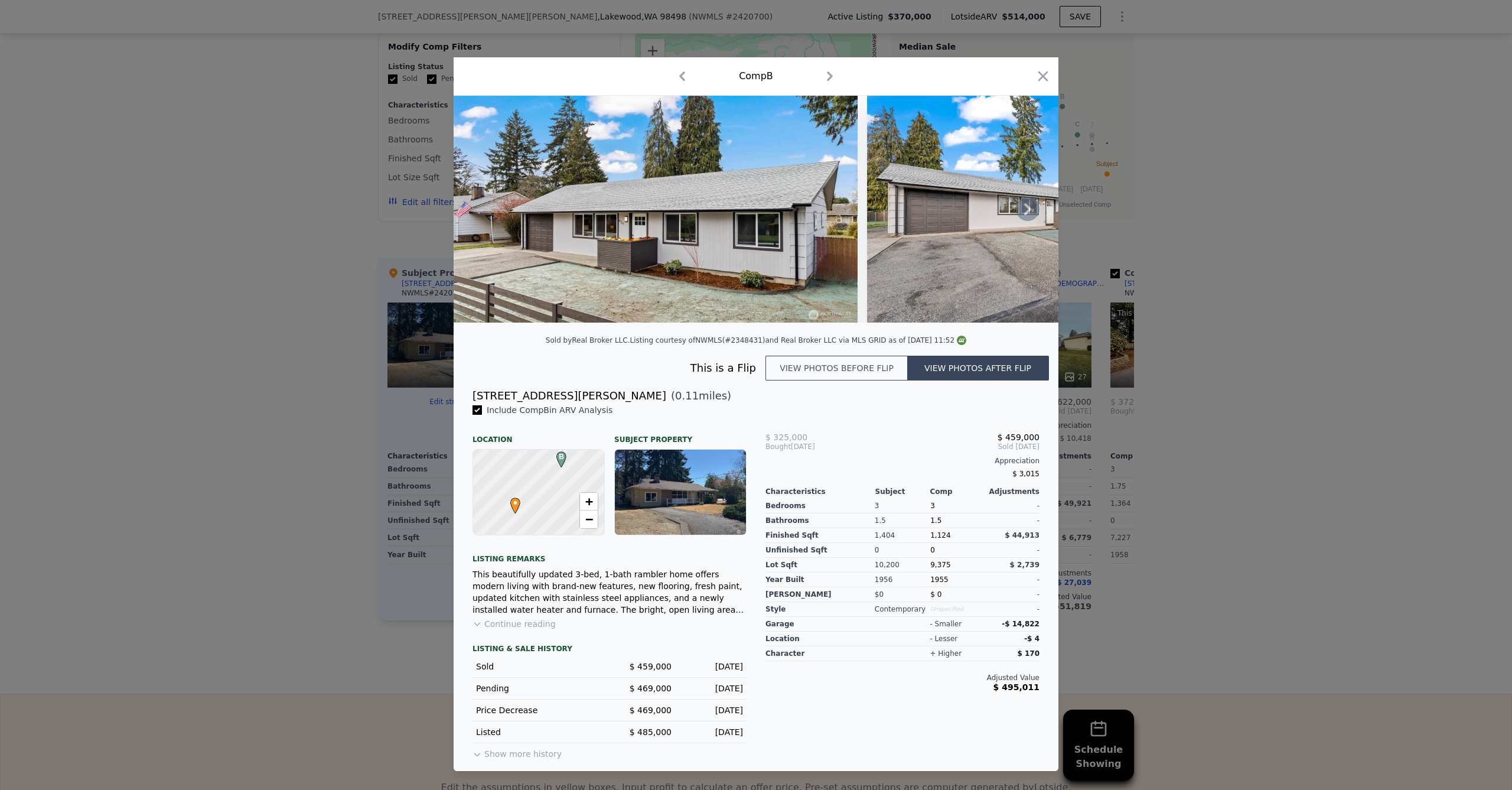
click at [1023, 210] on icon at bounding box center [1027, 209] width 23 height 23
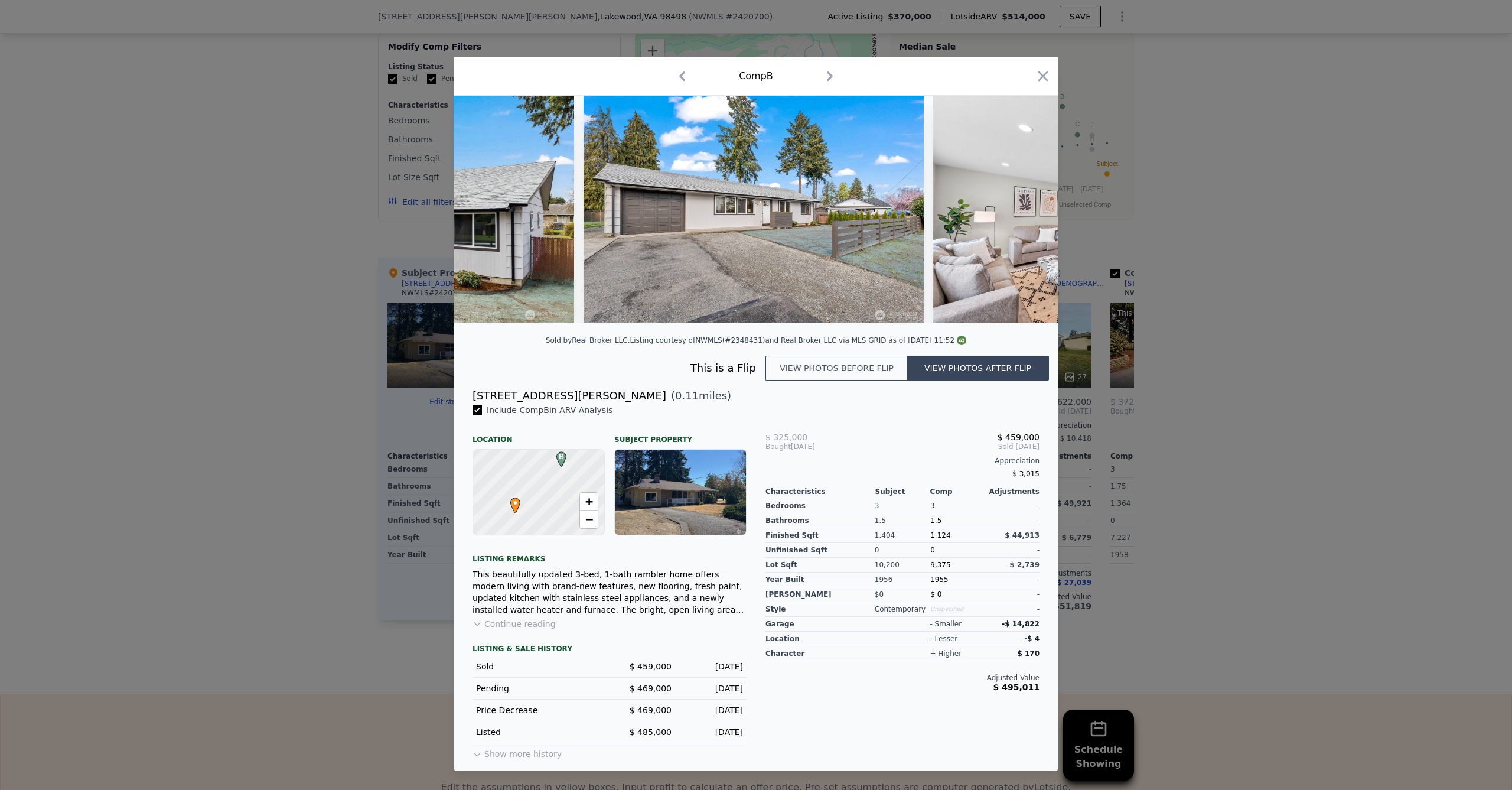
click at [1026, 213] on img at bounding box center [1102, 209] width 340 height 227
click at [1026, 212] on icon at bounding box center [1027, 208] width 7 height 12
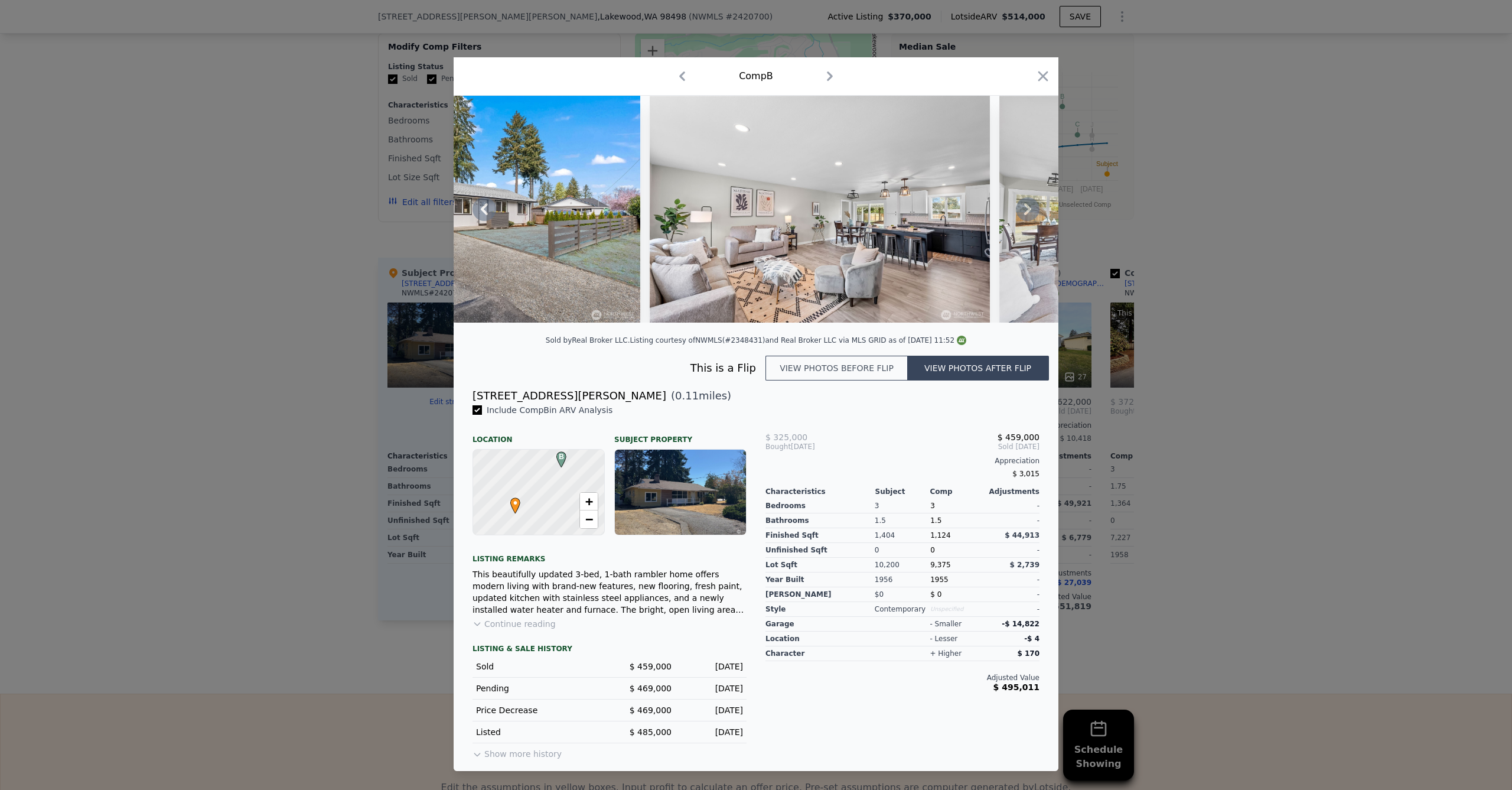
click at [1025, 211] on icon at bounding box center [1027, 209] width 23 height 23
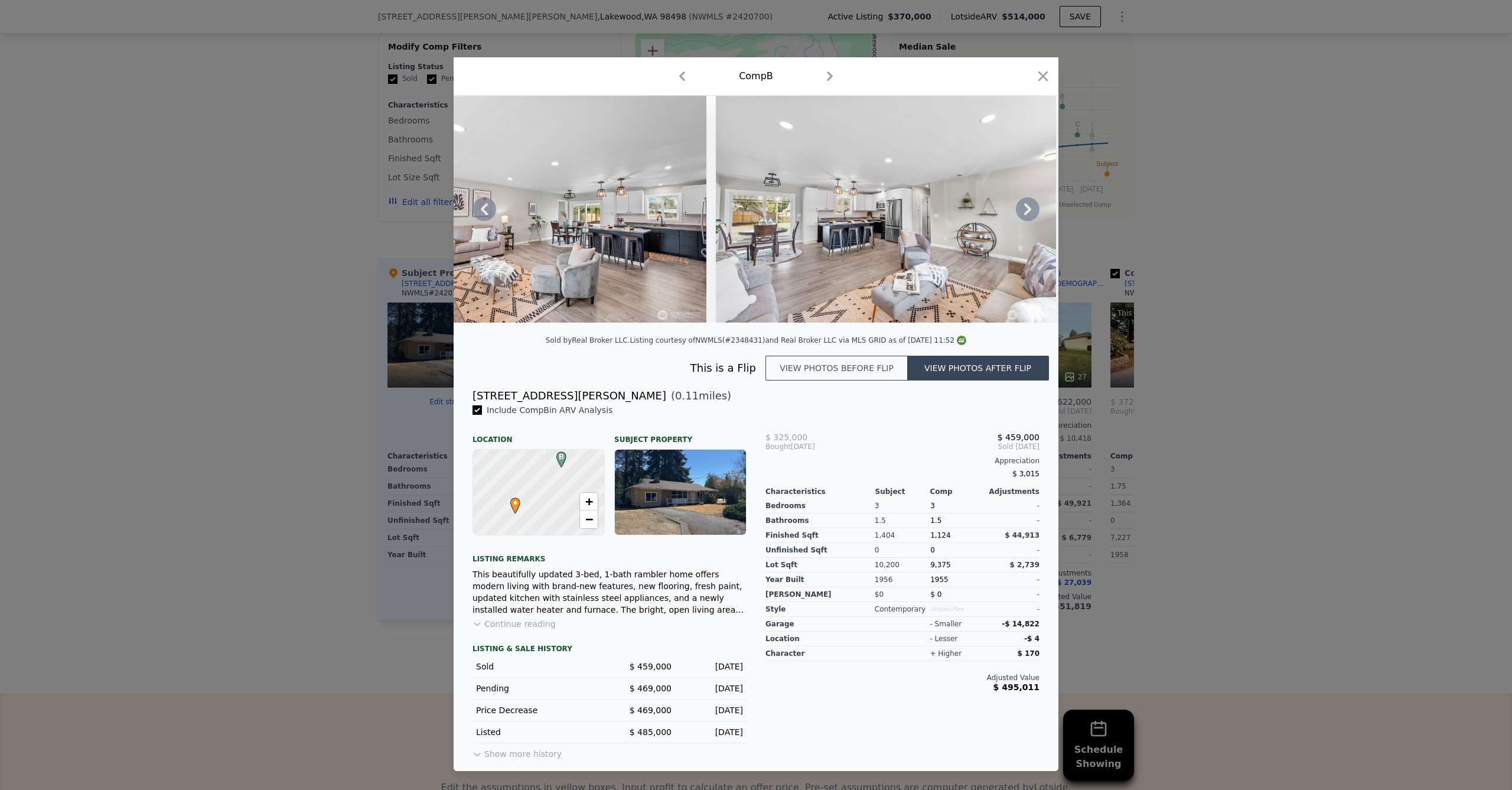
click at [1023, 206] on icon at bounding box center [1027, 209] width 23 height 23
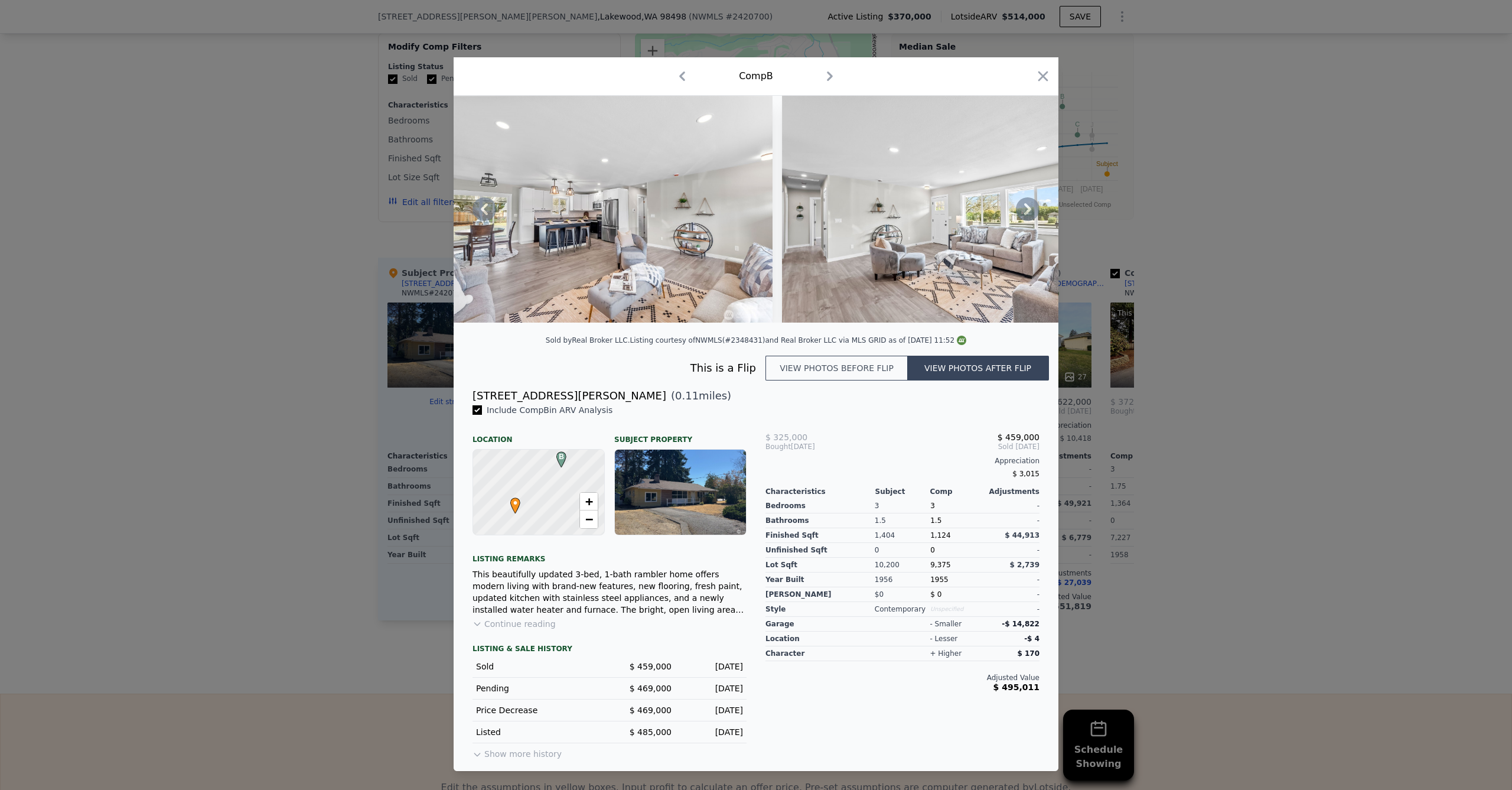
click at [1023, 204] on icon at bounding box center [1027, 209] width 23 height 23
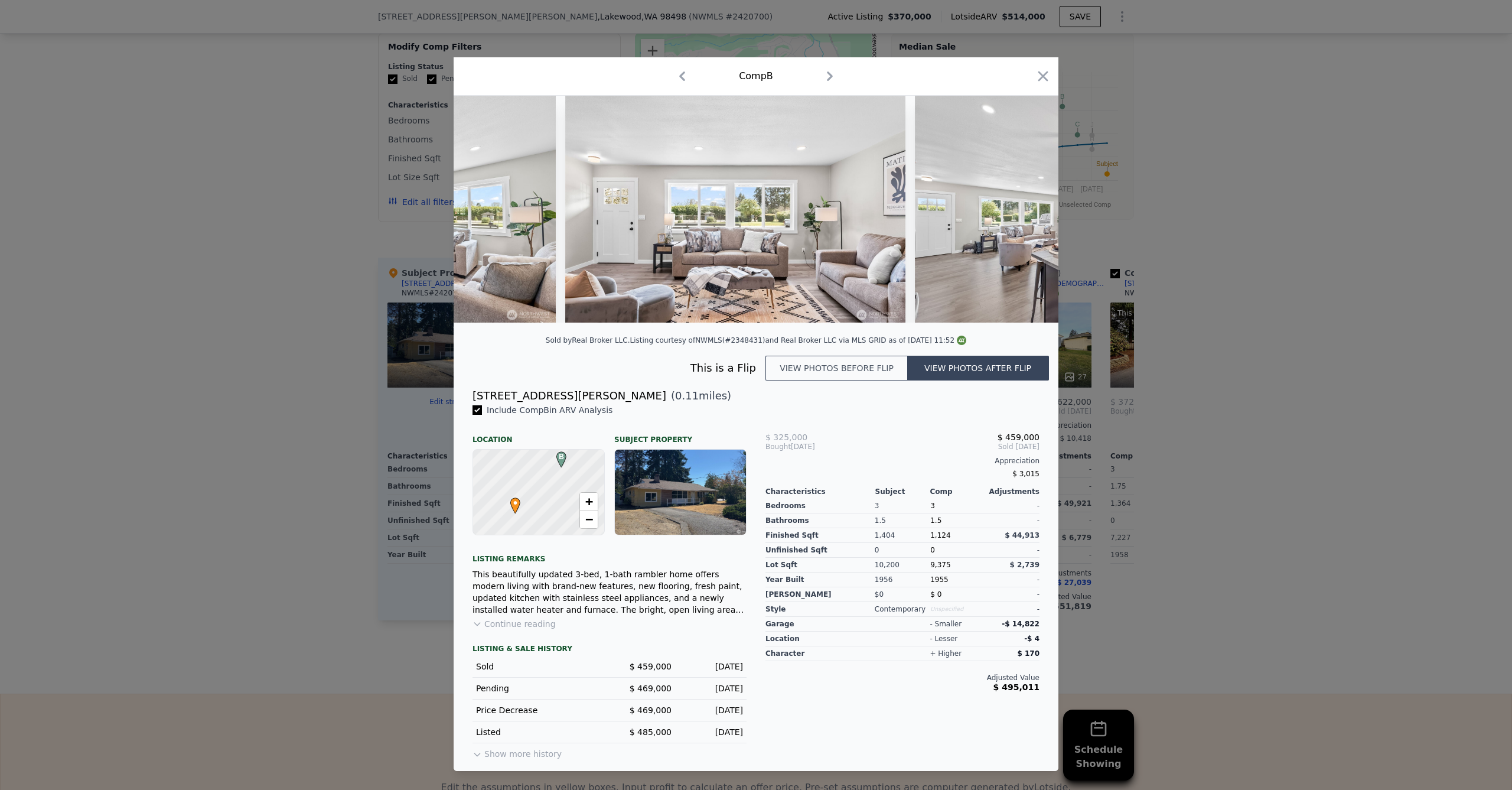
scroll to position [0, 1701]
click at [851, 364] on button "View photos before flip" at bounding box center [836, 369] width 141 height 25
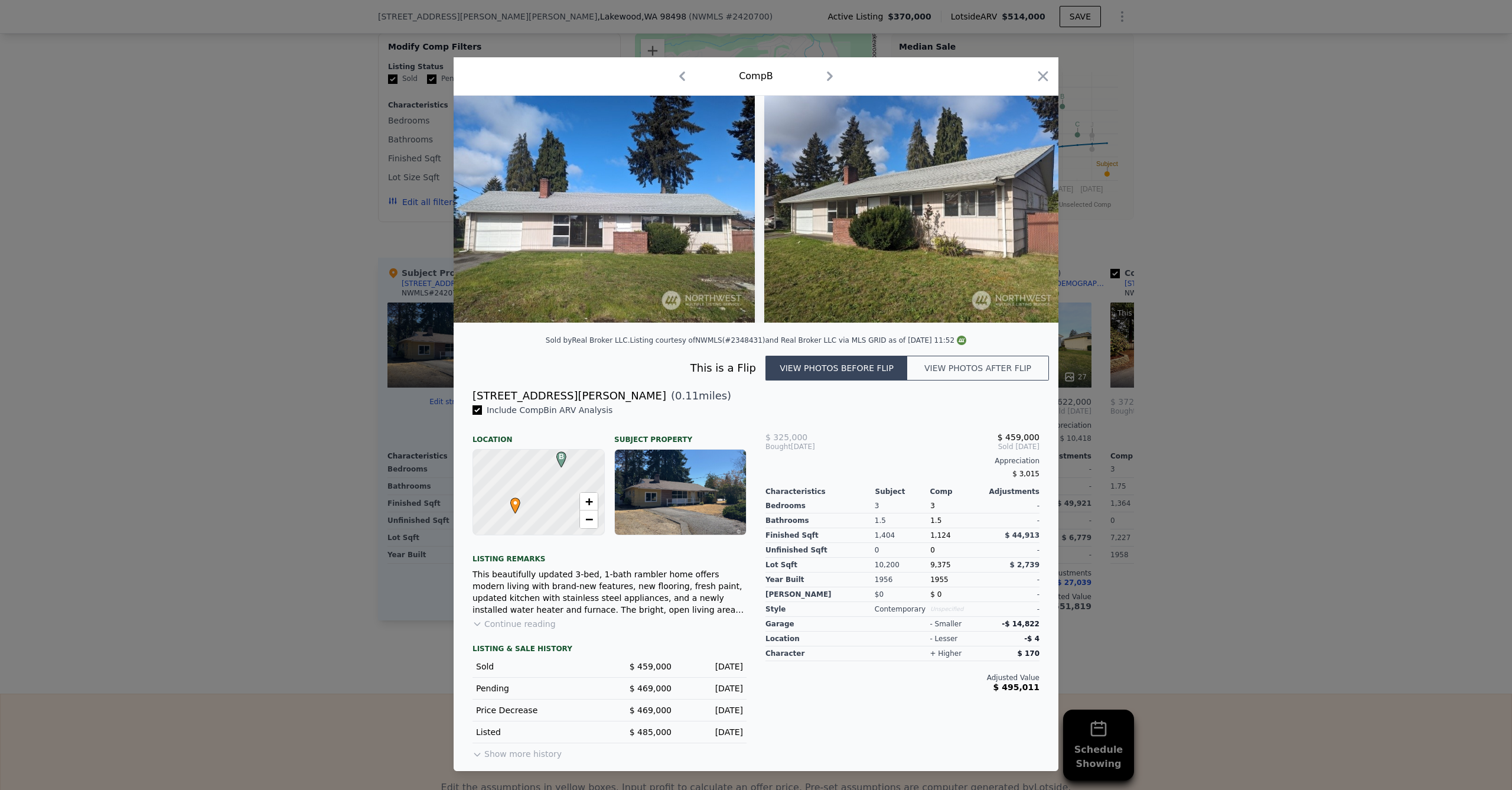
click at [929, 373] on button "View photos after flip" at bounding box center [977, 369] width 141 height 25
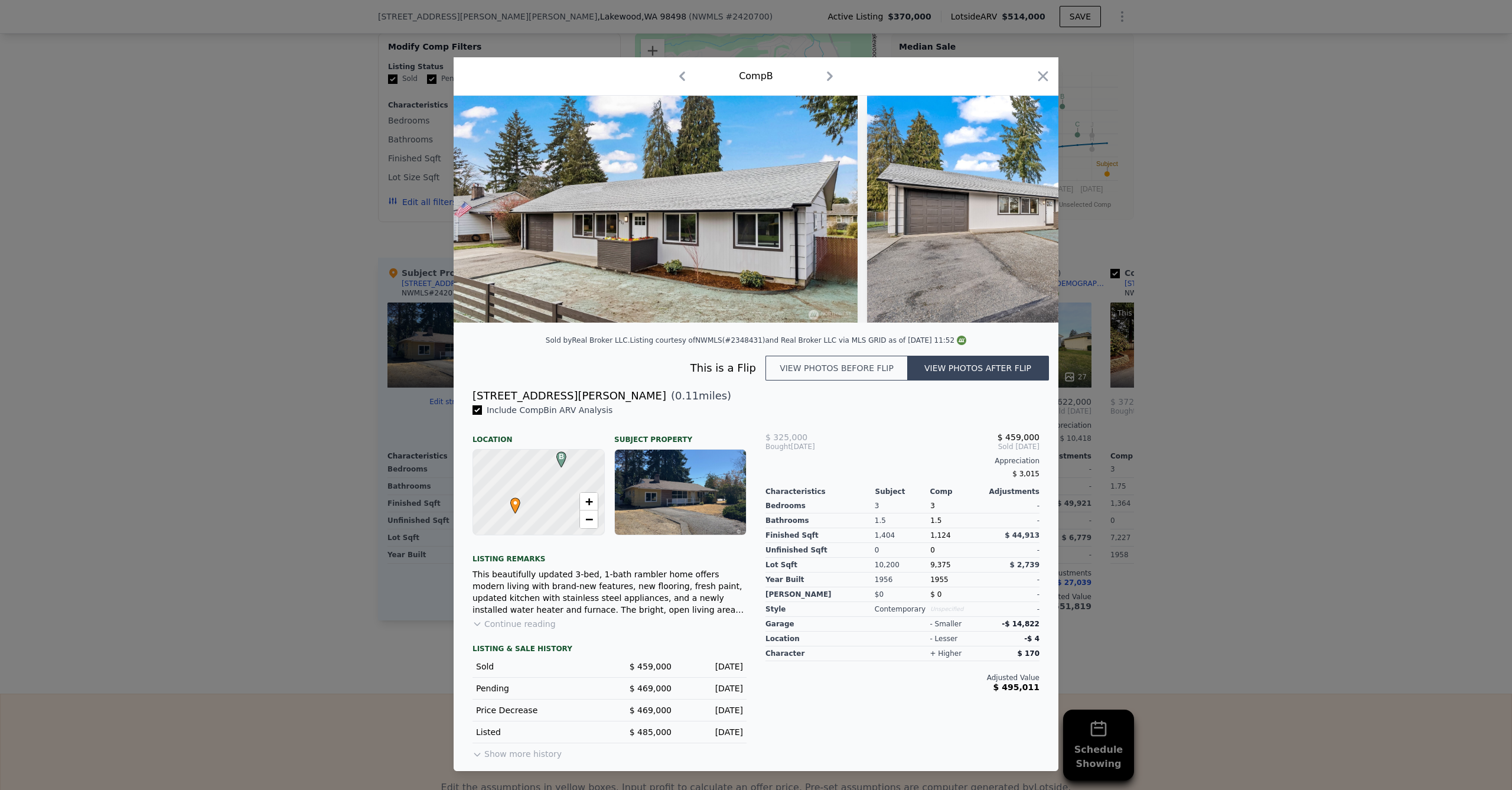
click at [870, 375] on button "View photos before flip" at bounding box center [836, 369] width 141 height 25
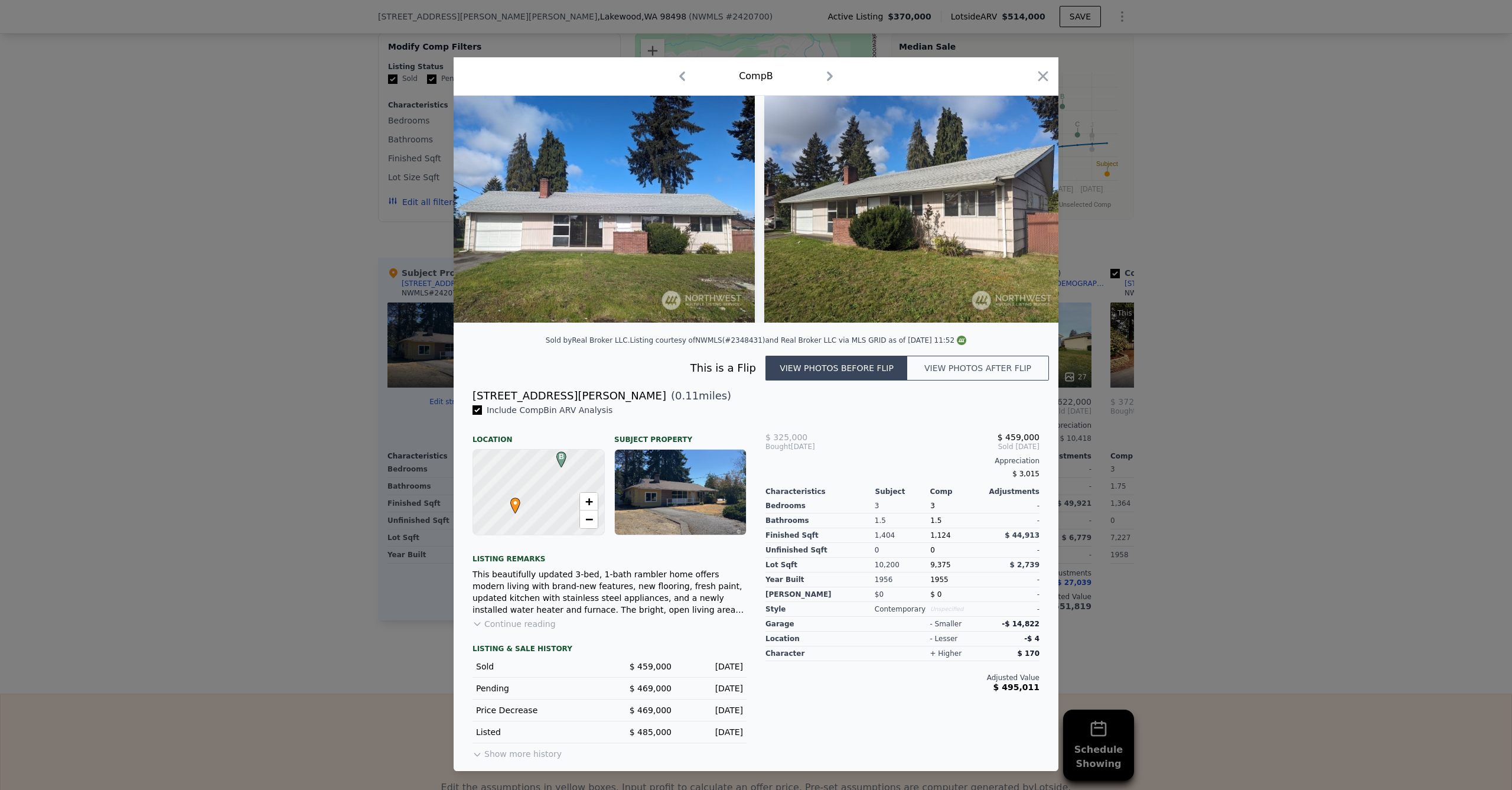
click at [679, 67] on icon "button" at bounding box center [681, 76] width 19 height 19
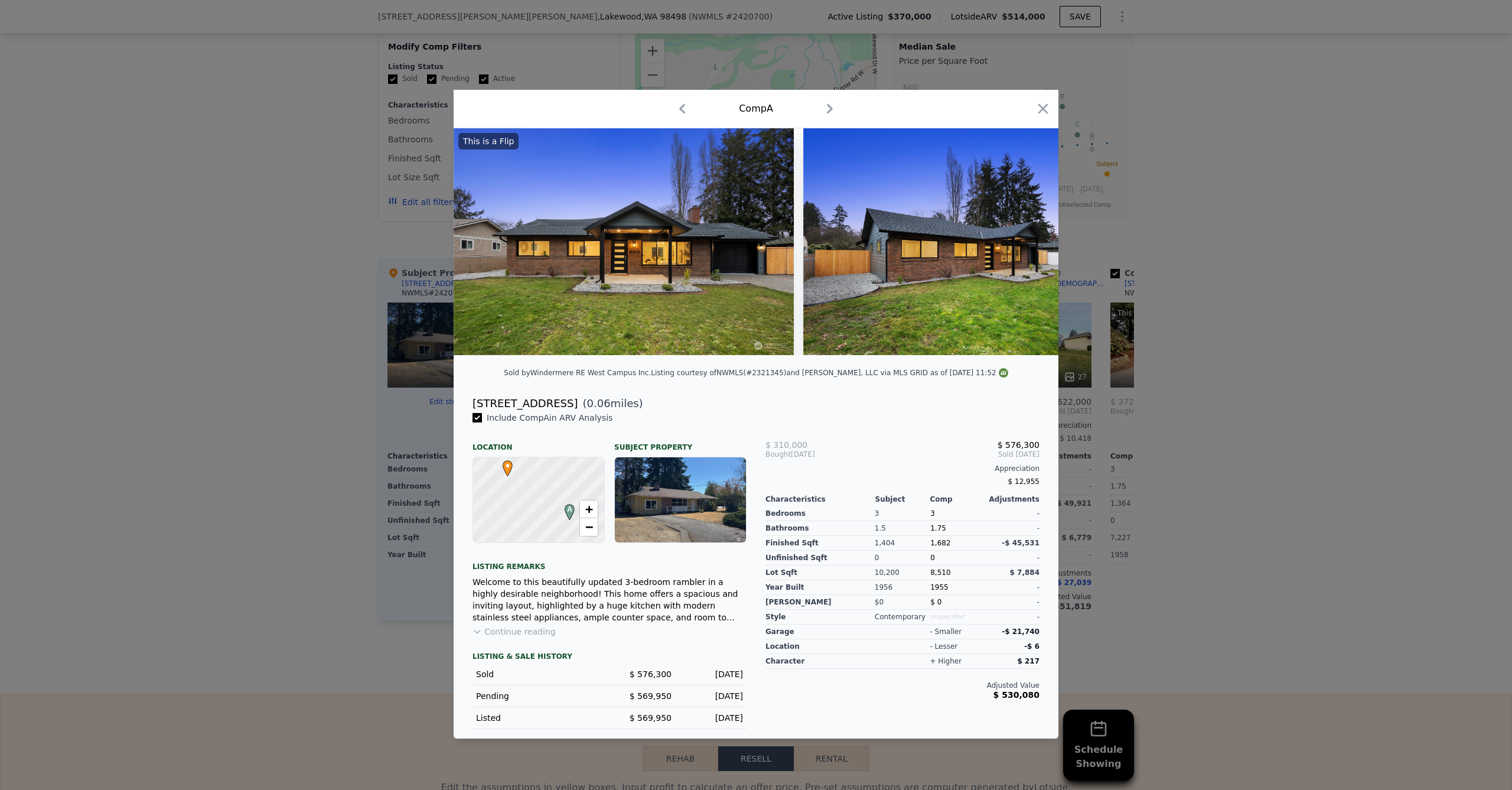
click at [840, 100] on div "Comp A" at bounding box center [756, 108] width 586 height 19
click at [837, 104] on icon "button" at bounding box center [829, 108] width 19 height 19
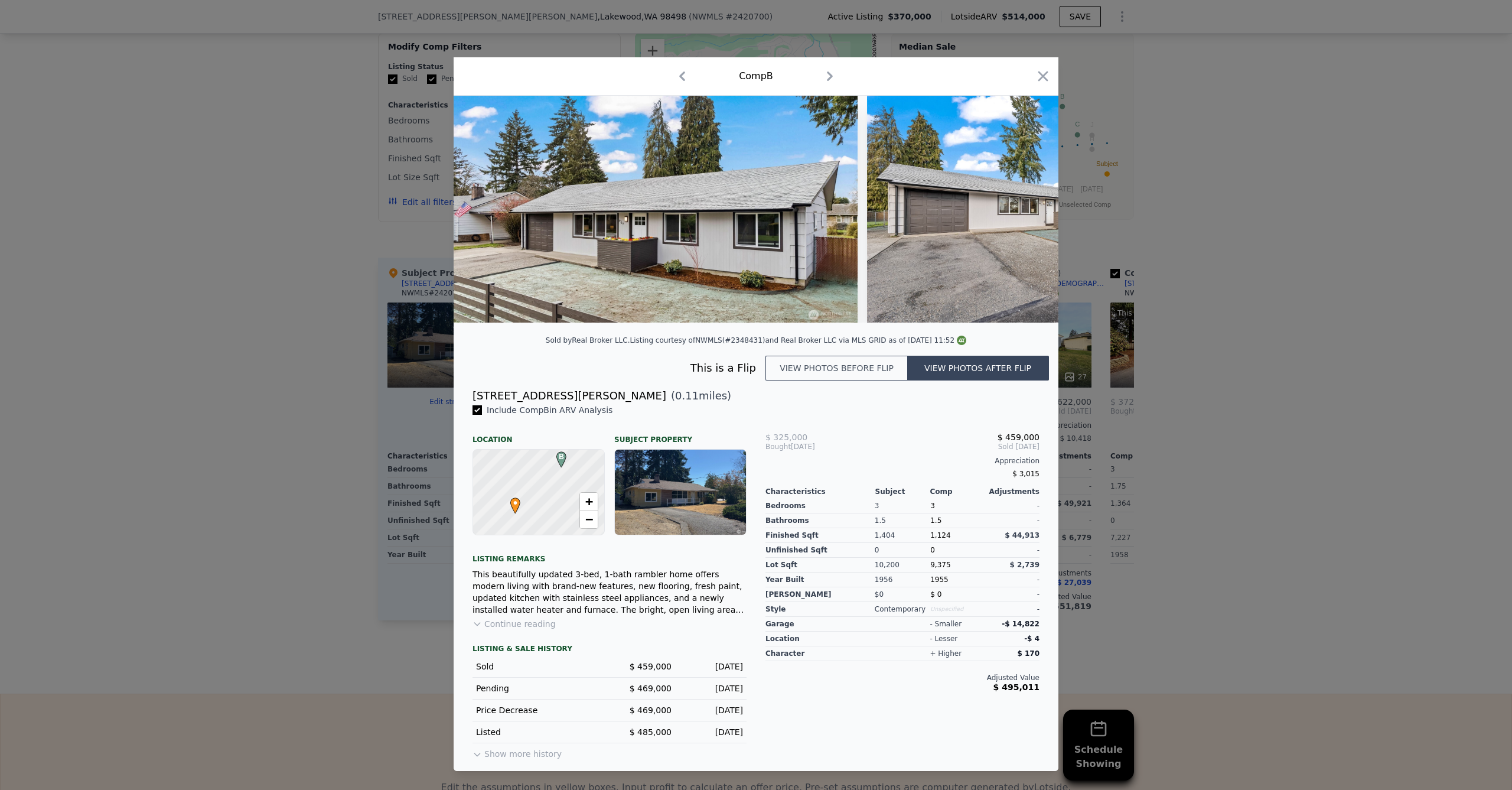
click at [825, 72] on icon "button" at bounding box center [829, 76] width 19 height 19
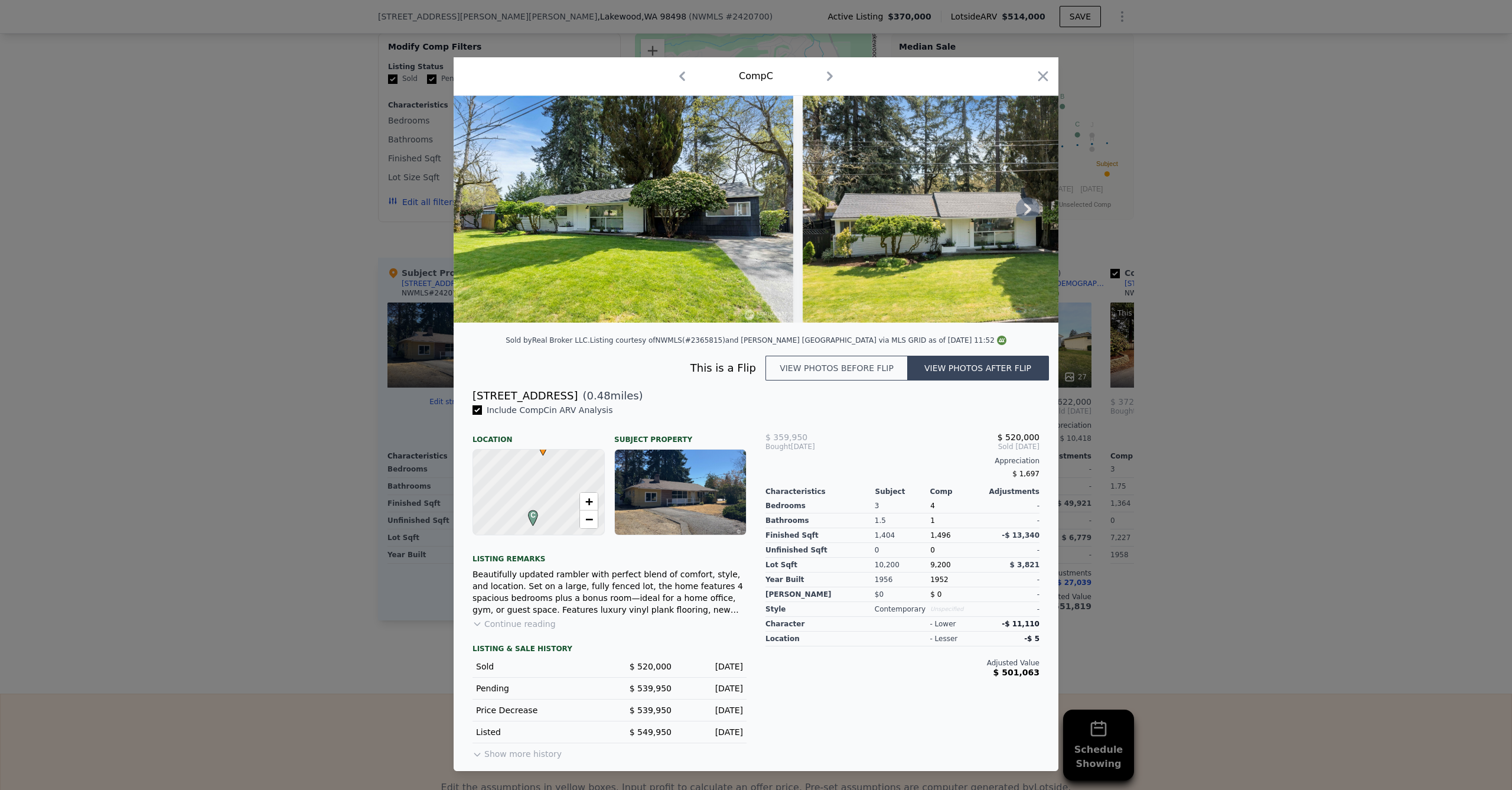
click at [1027, 207] on icon at bounding box center [1027, 208] width 7 height 12
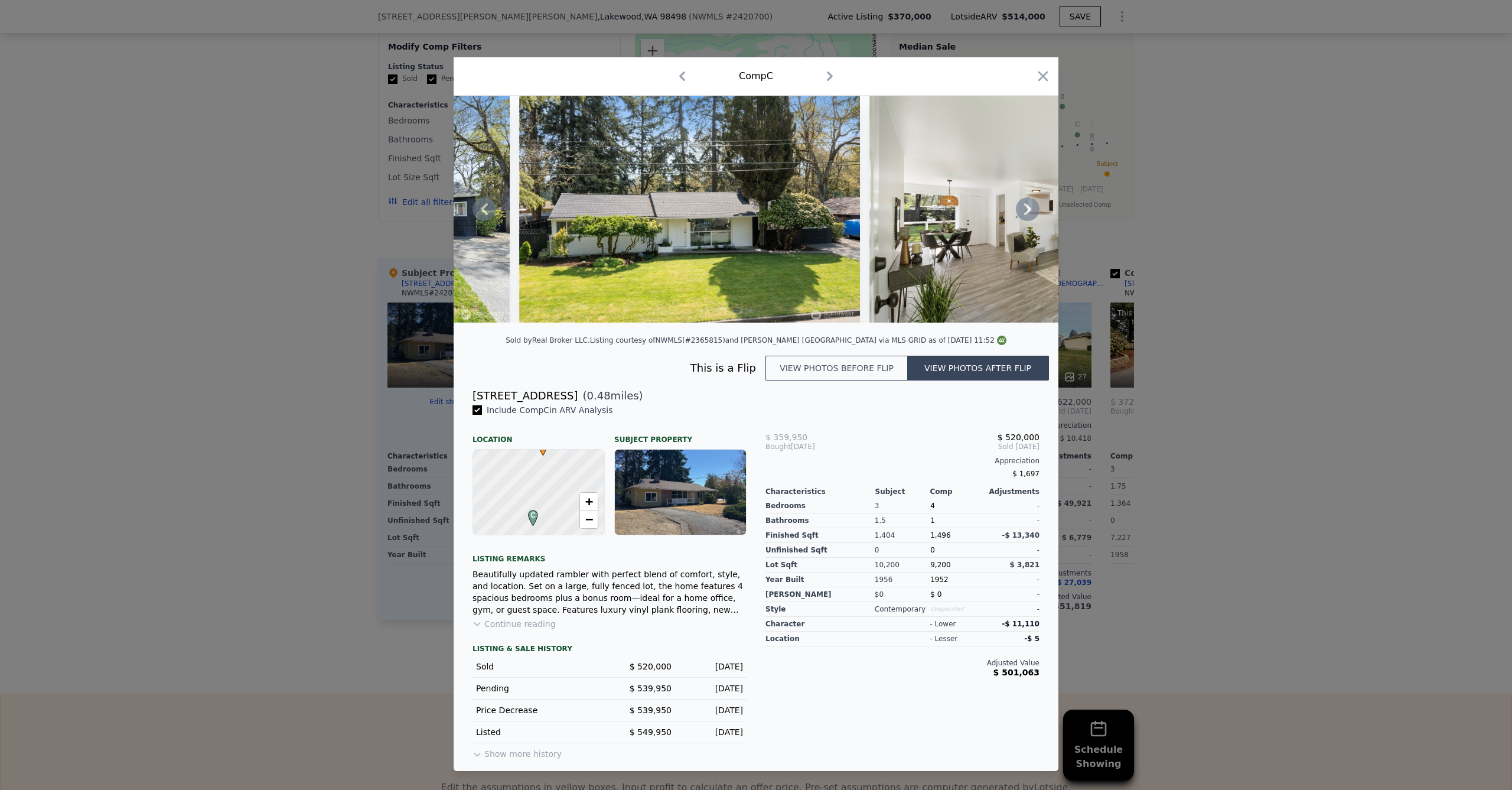
click at [1026, 208] on icon at bounding box center [1027, 209] width 23 height 23
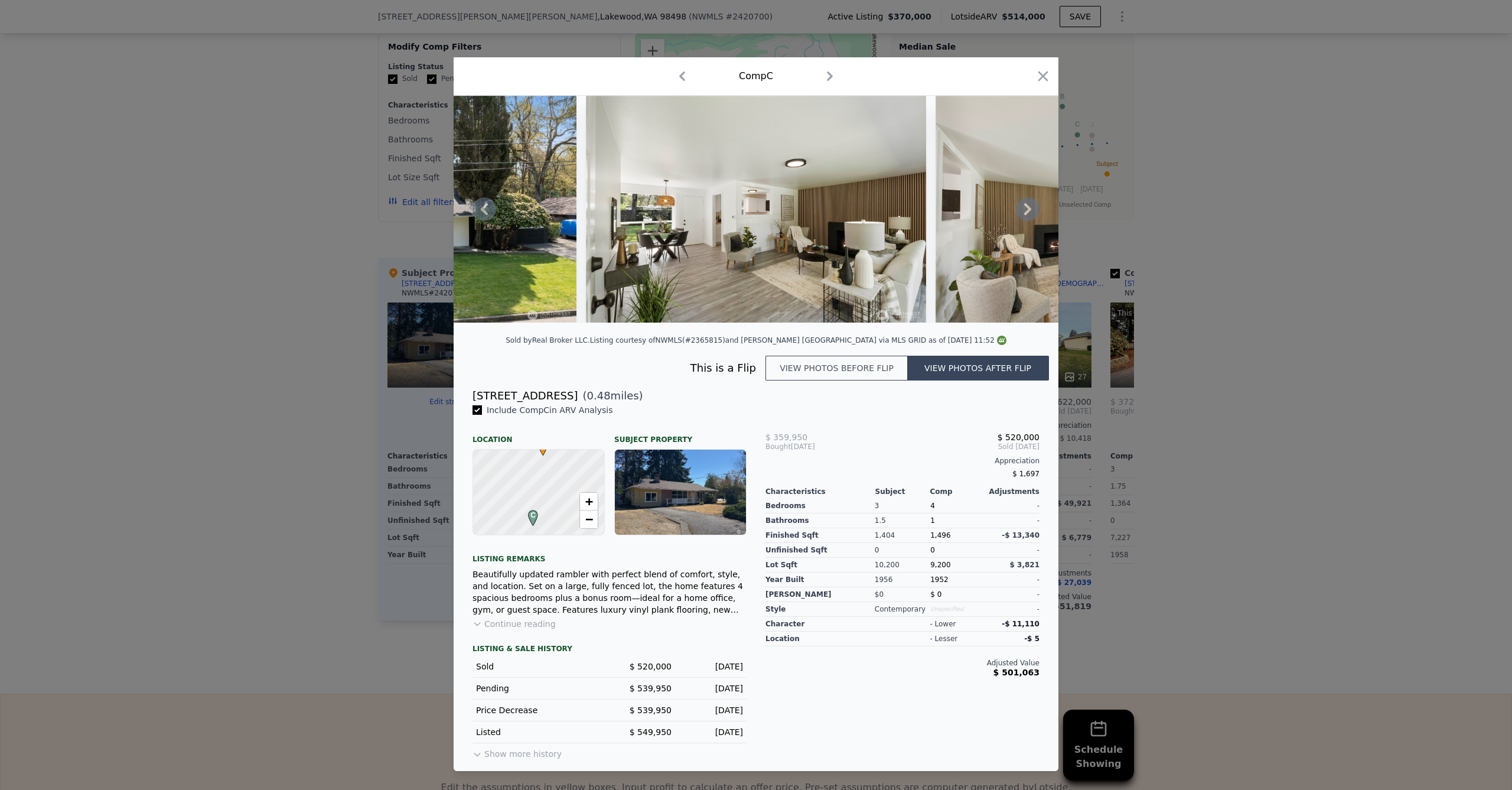
click at [1024, 207] on icon at bounding box center [1027, 209] width 23 height 23
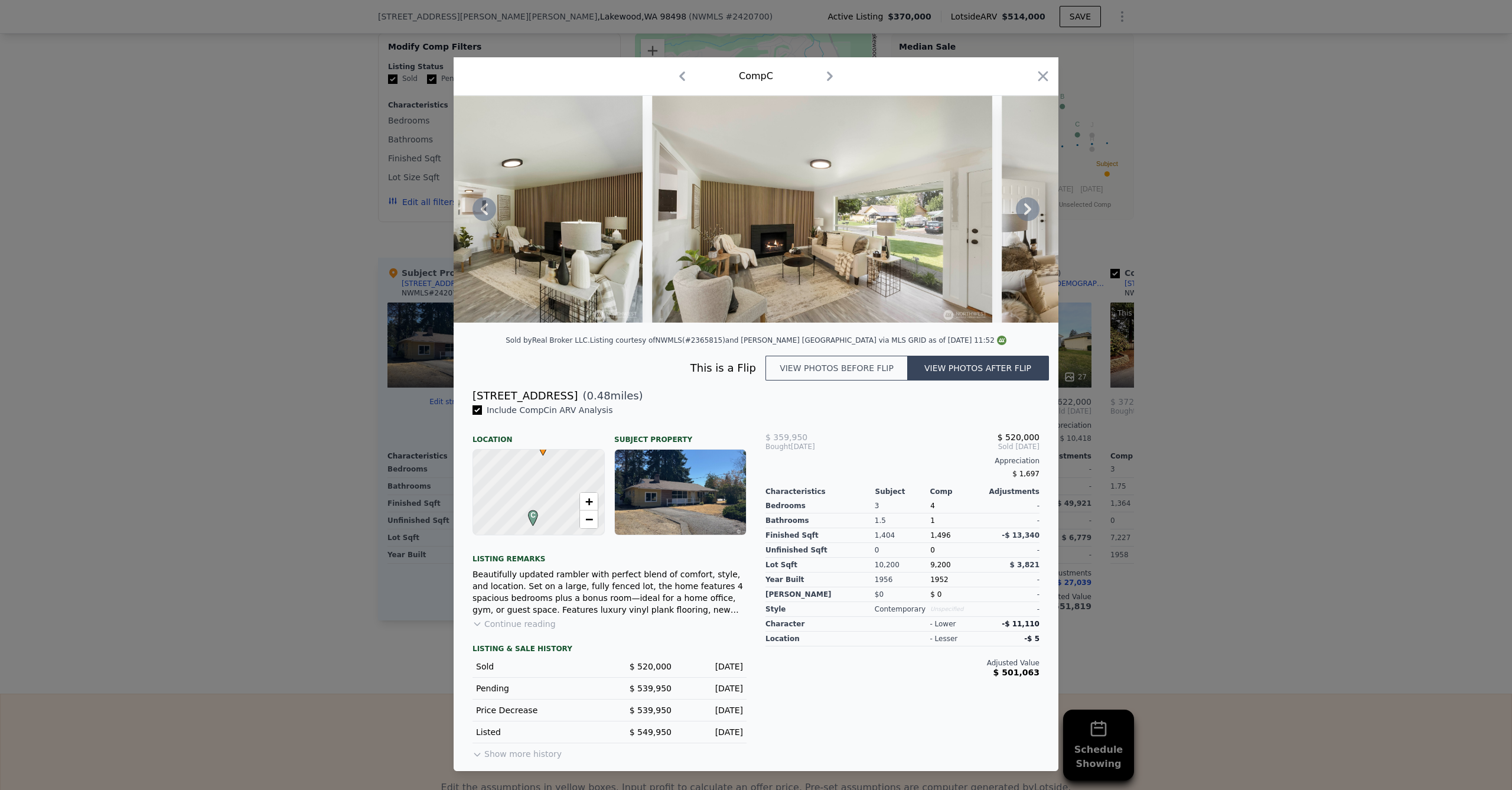
click at [1026, 212] on icon at bounding box center [1027, 208] width 7 height 12
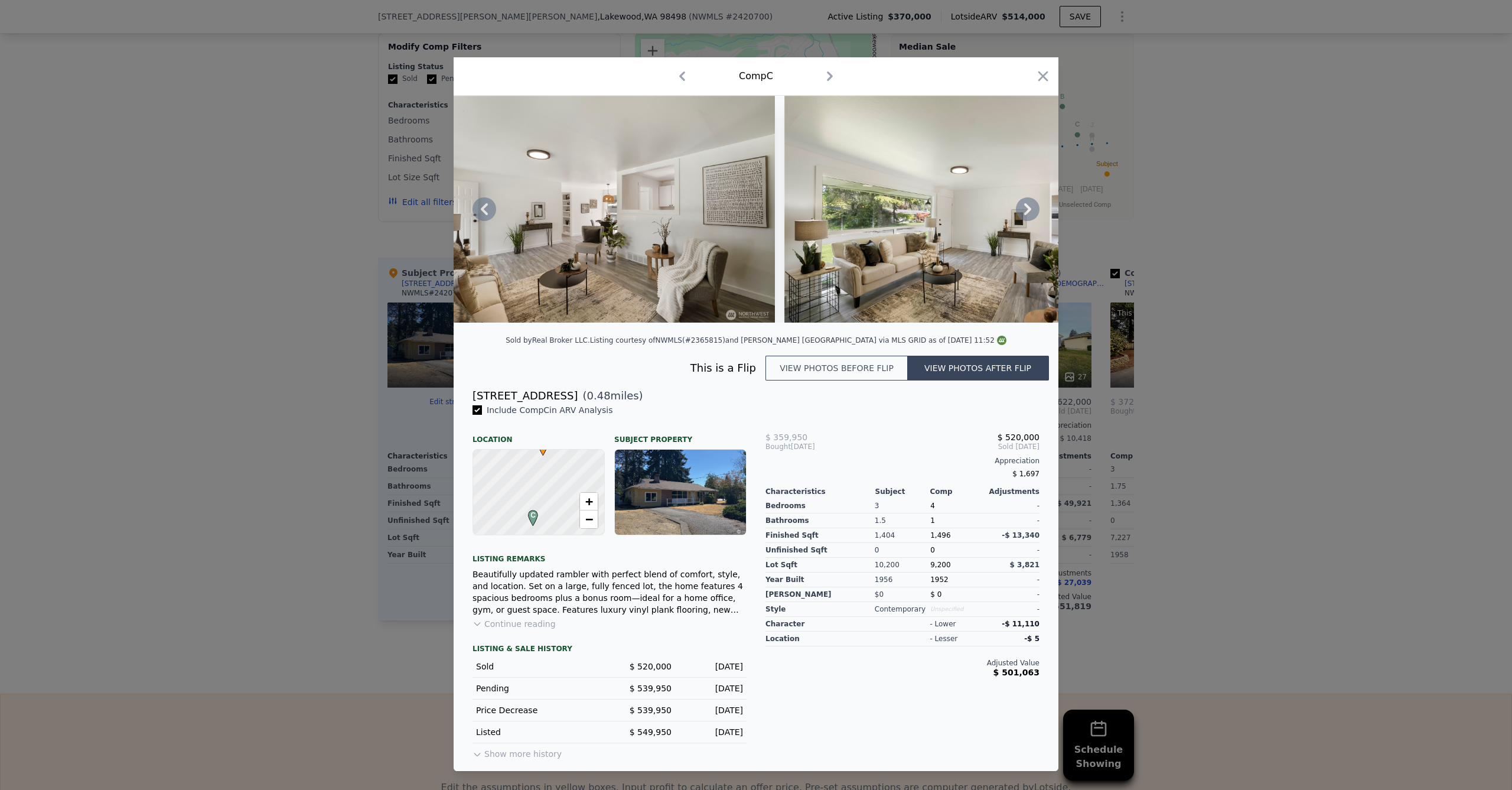
click at [1026, 208] on icon at bounding box center [1027, 209] width 23 height 23
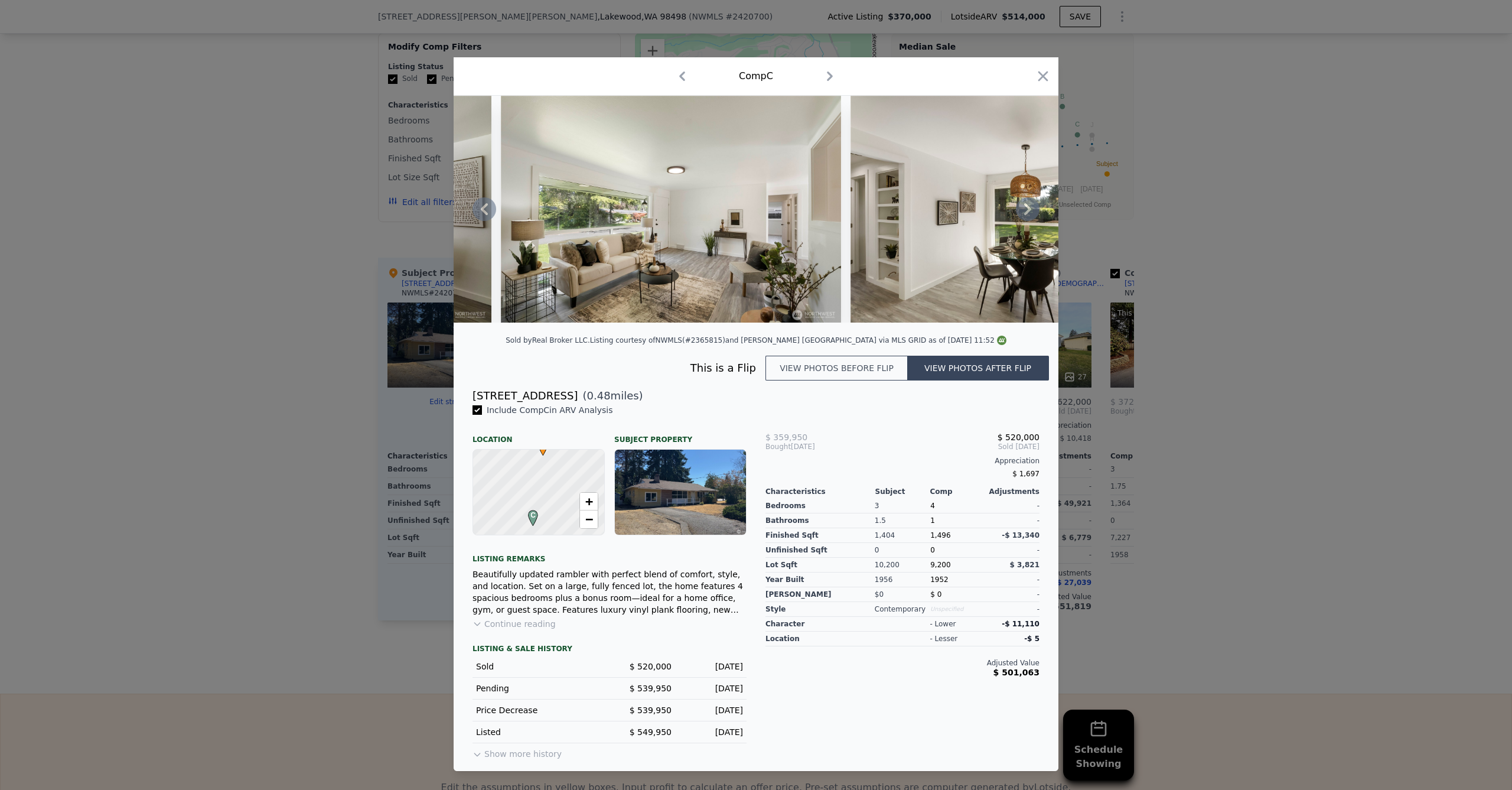
click at [1026, 216] on icon at bounding box center [1027, 209] width 23 height 23
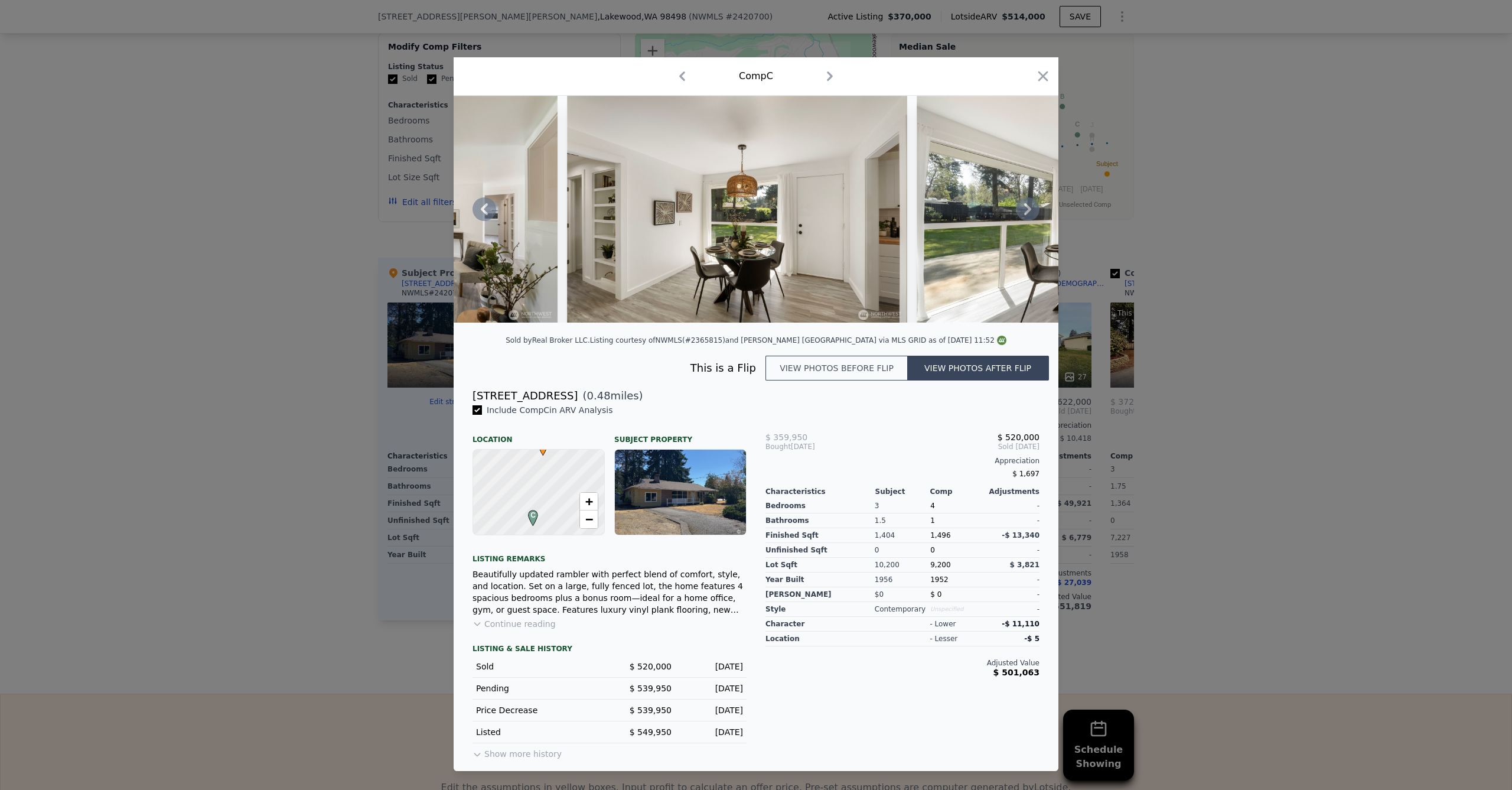
click at [1032, 206] on icon at bounding box center [1027, 209] width 23 height 23
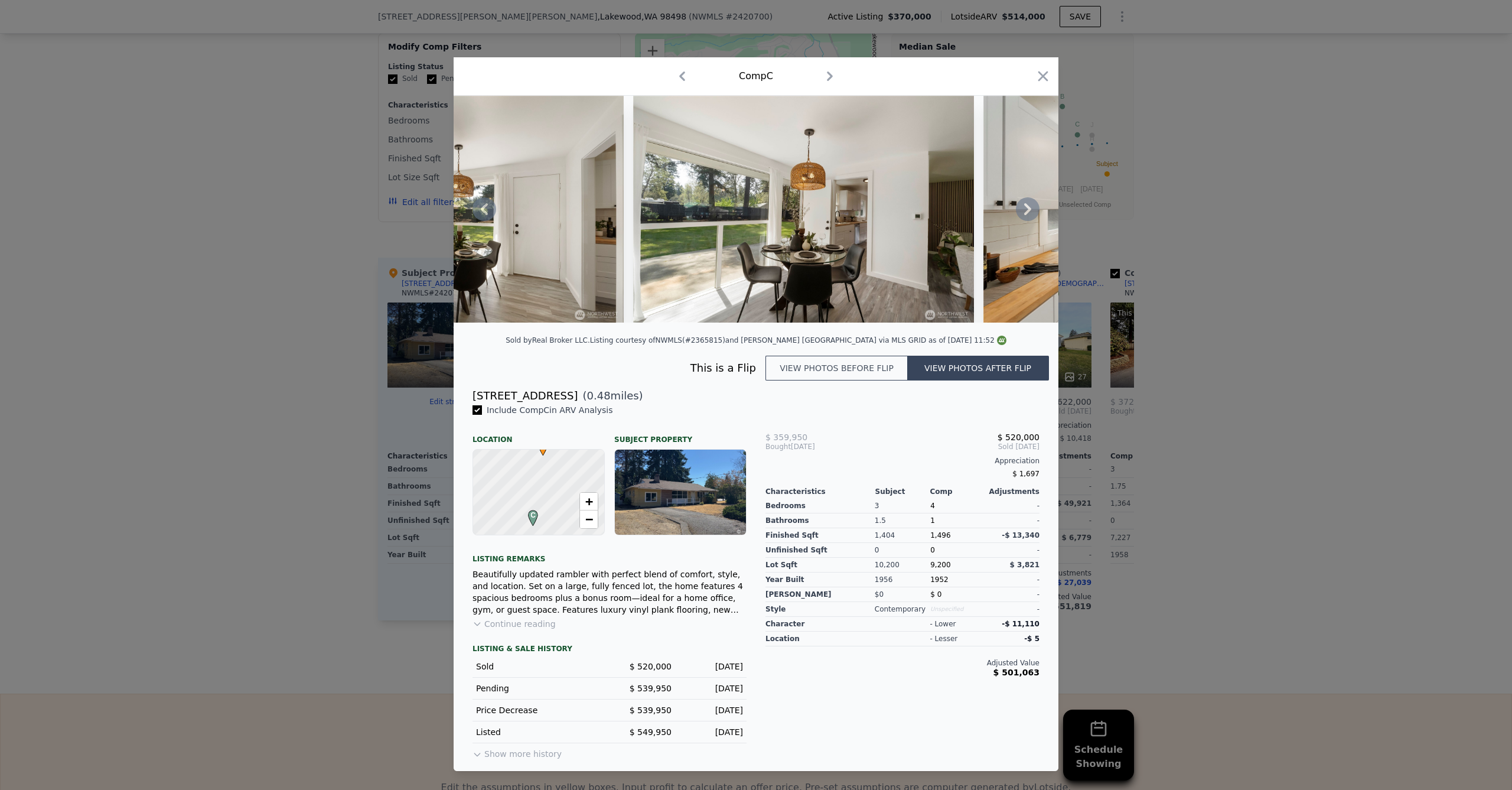
click at [1027, 208] on icon at bounding box center [1027, 208] width 7 height 12
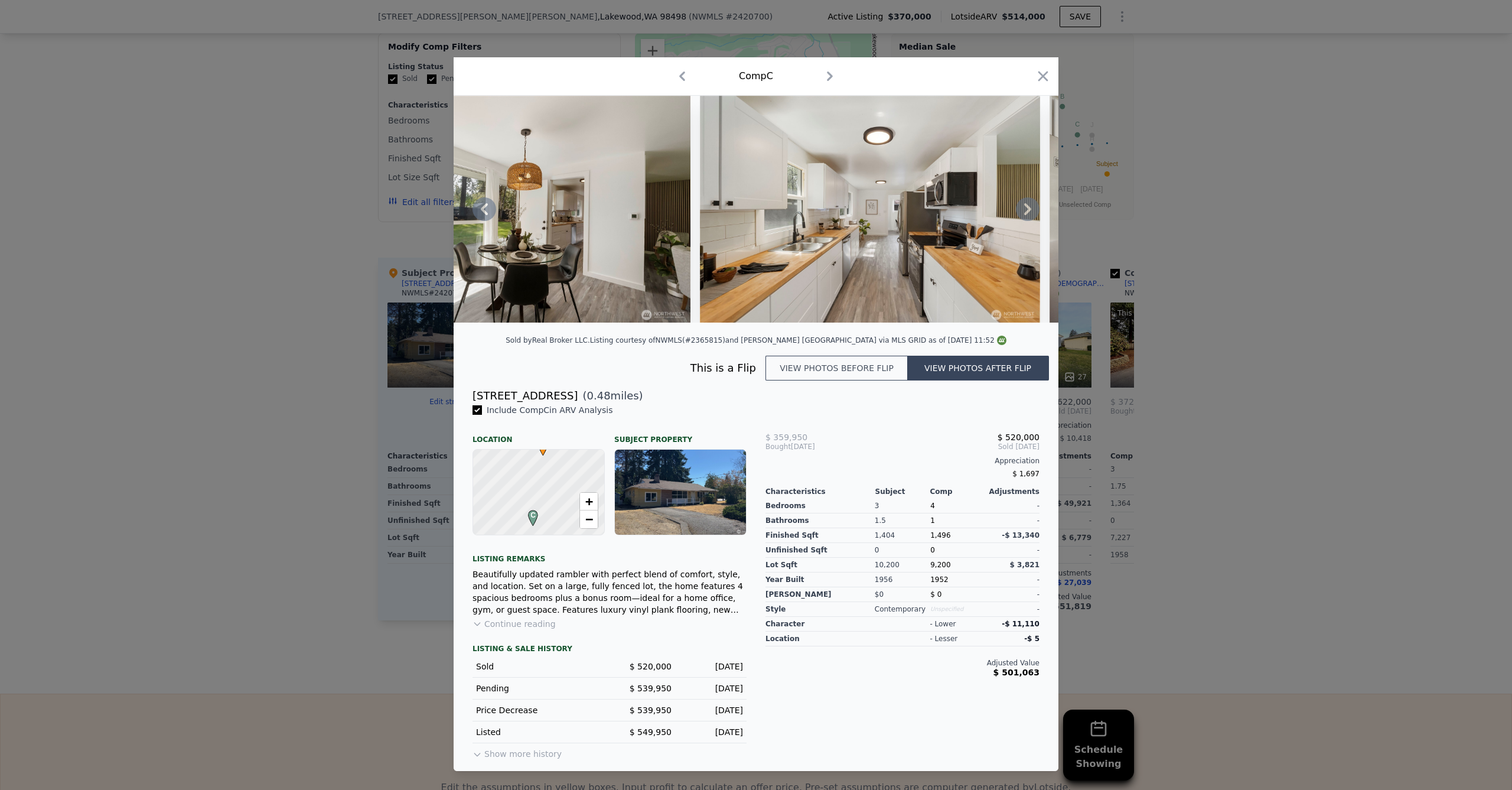
click at [1027, 215] on icon at bounding box center [1027, 209] width 23 height 23
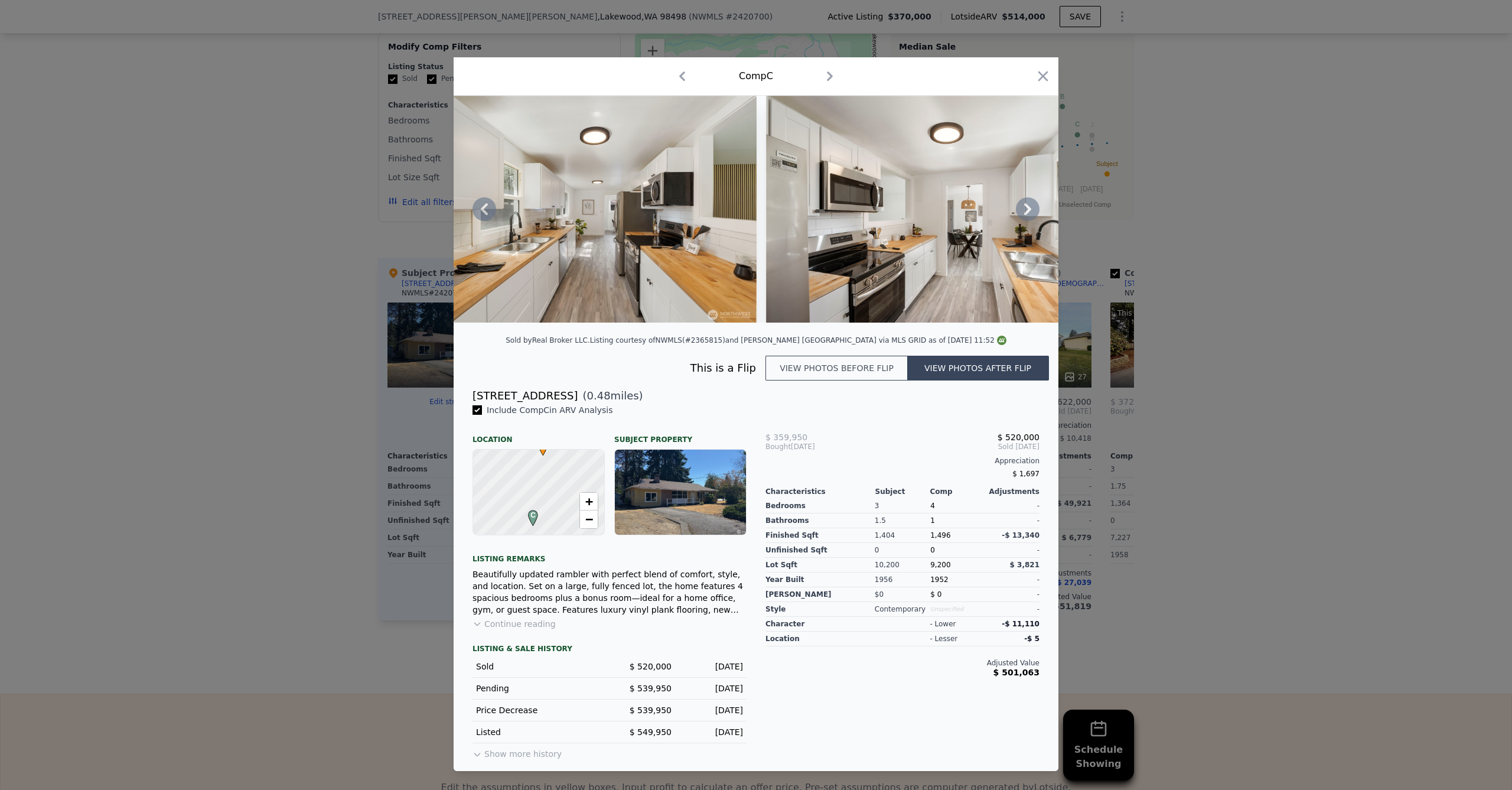
click at [1028, 207] on icon at bounding box center [1027, 208] width 7 height 12
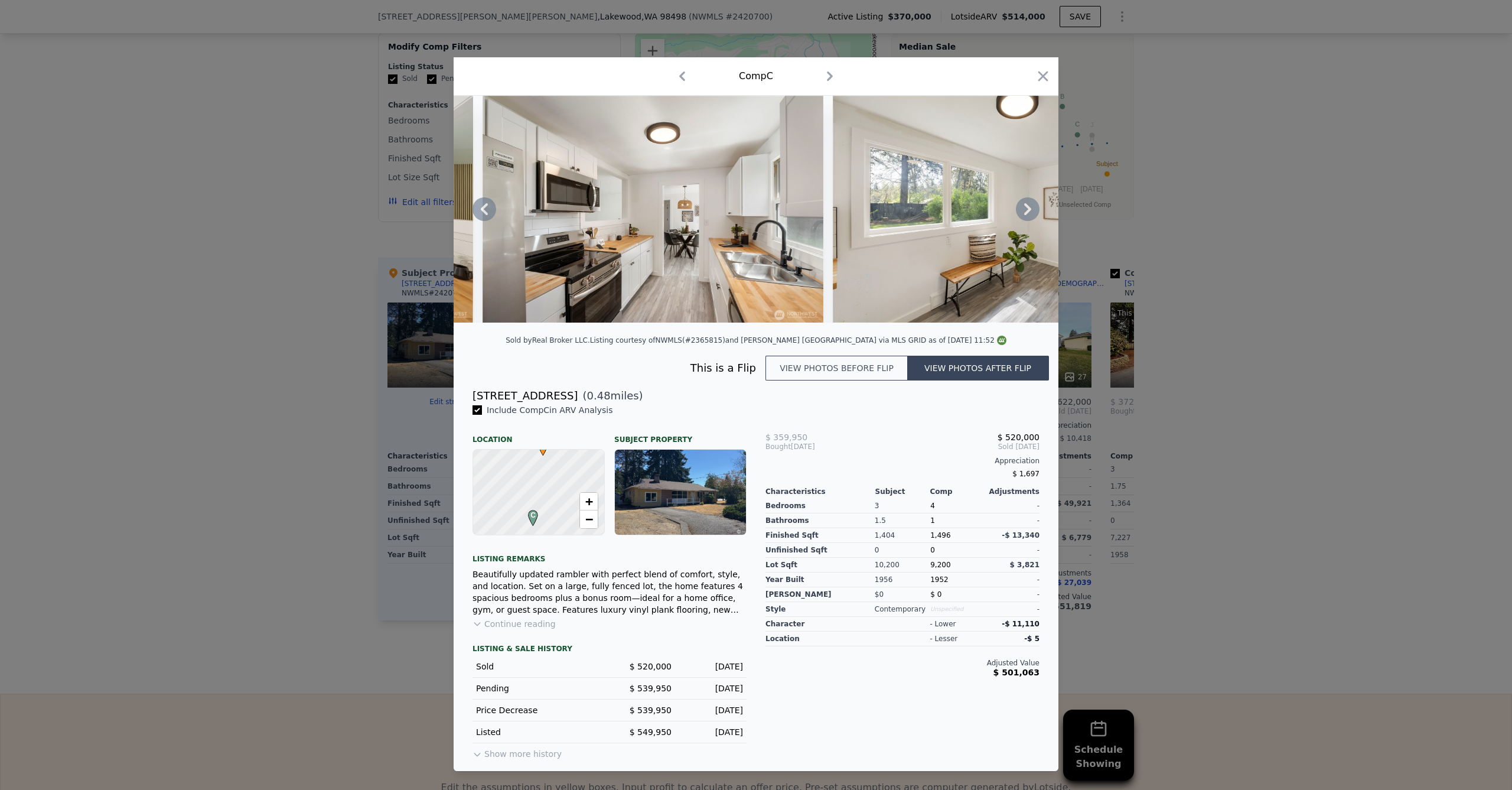
click at [1026, 215] on icon at bounding box center [1027, 209] width 23 height 23
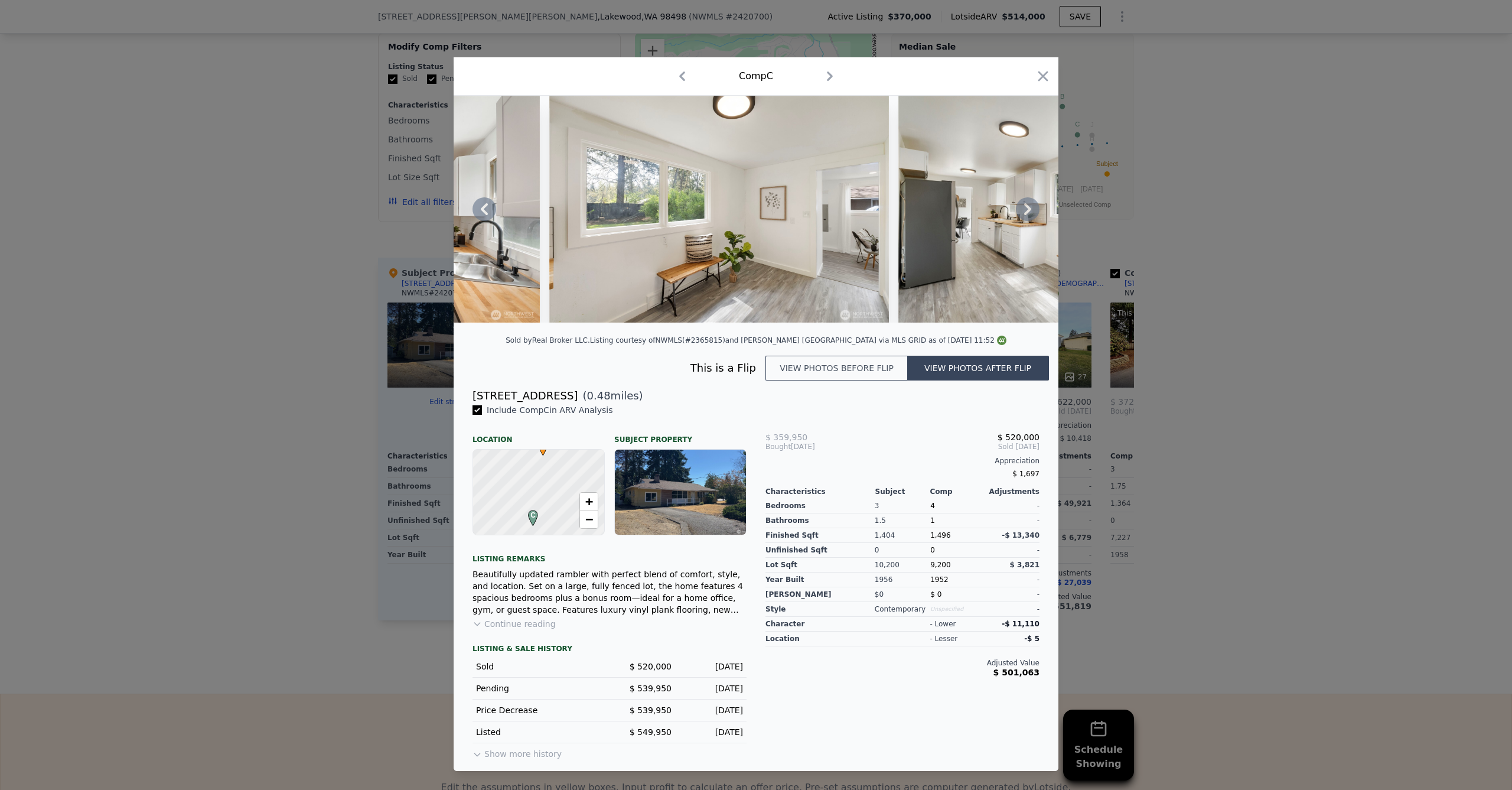
click at [1026, 213] on icon at bounding box center [1027, 208] width 7 height 12
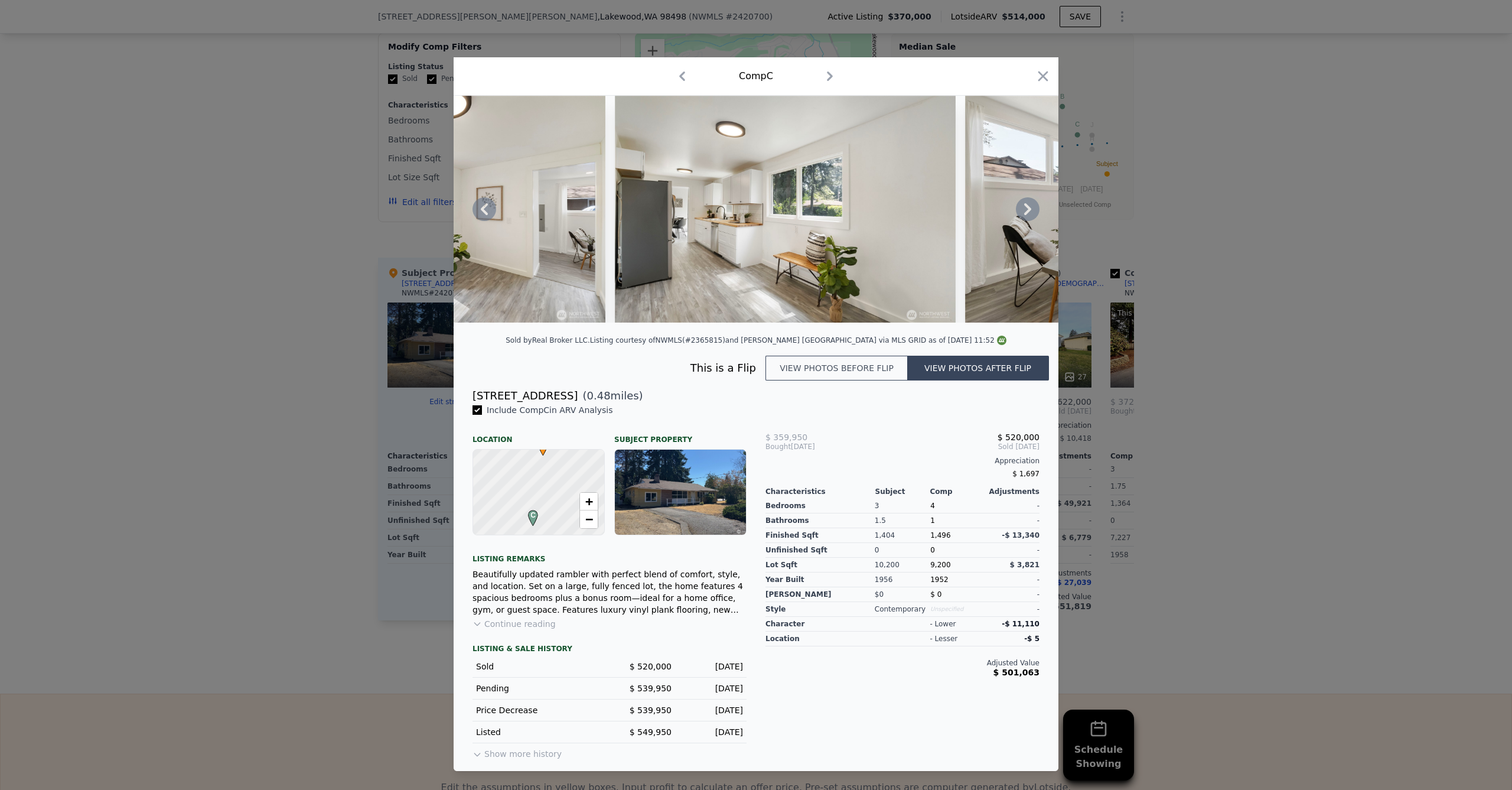
click at [1021, 215] on icon at bounding box center [1027, 209] width 23 height 23
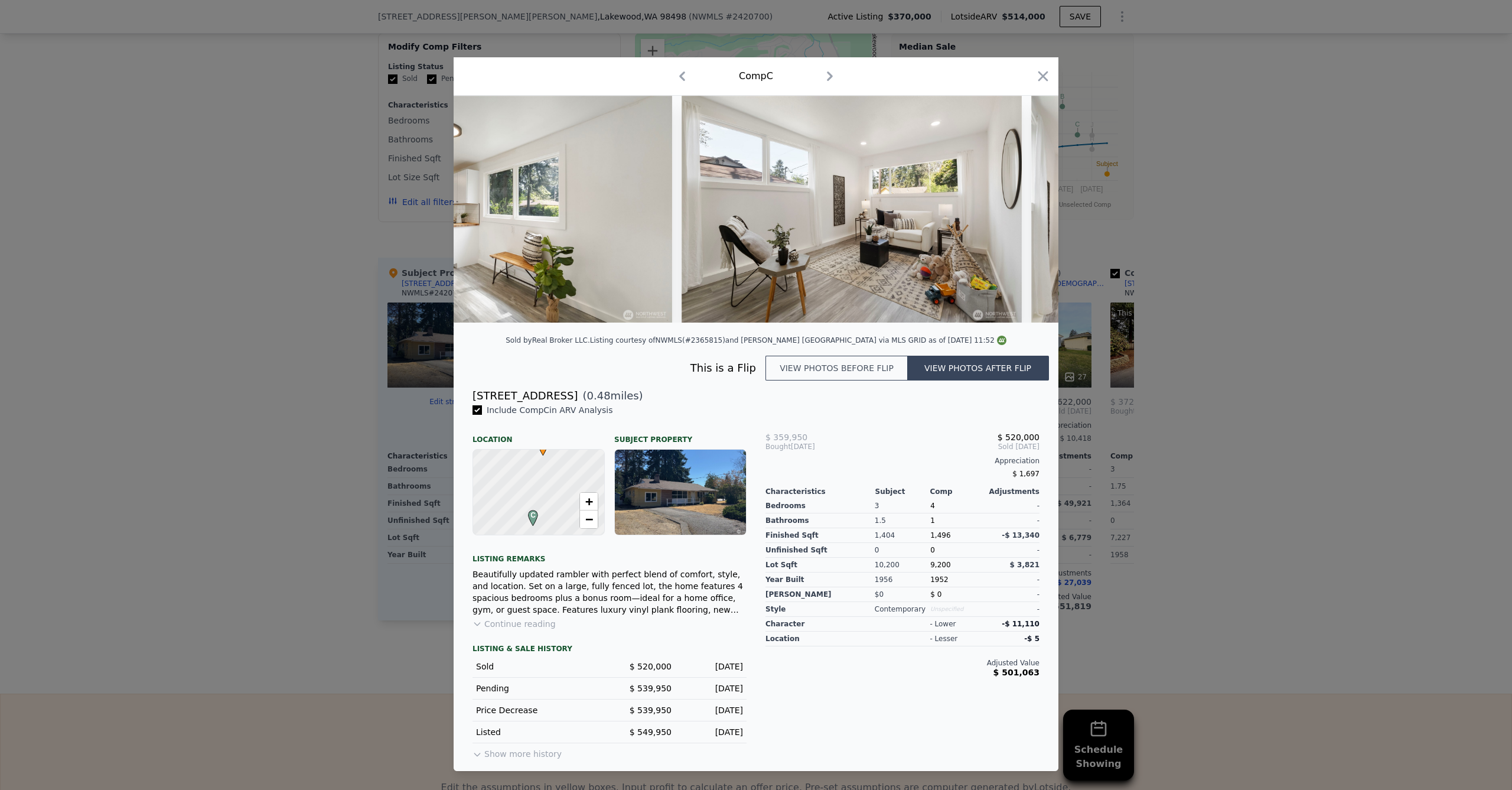
scroll to position [0, 3968]
click at [833, 78] on icon "button" at bounding box center [829, 76] width 19 height 19
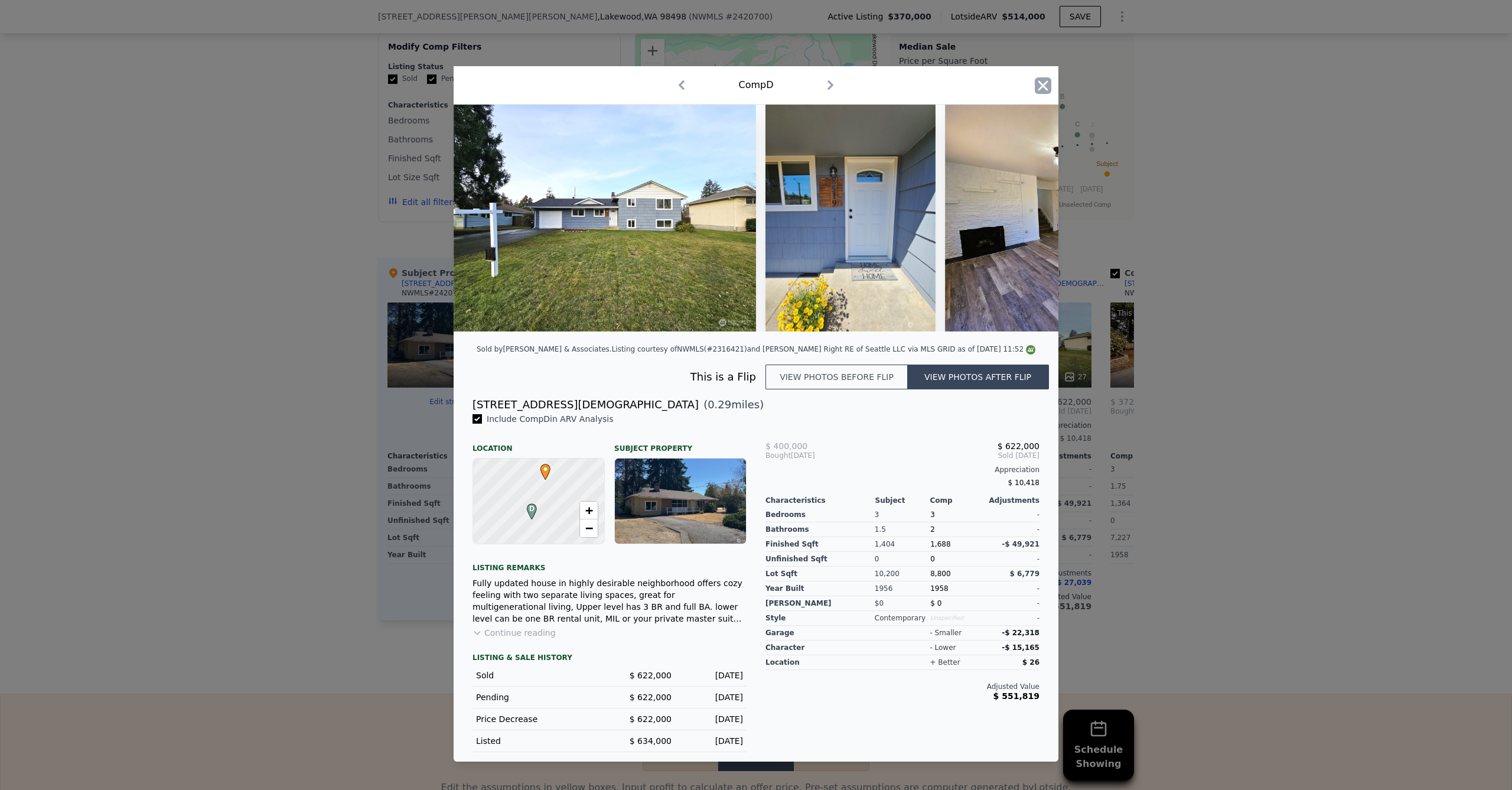
click at [1037, 81] on icon "button" at bounding box center [1043, 86] width 16 height 16
